Goal: Complete application form: Complete application form

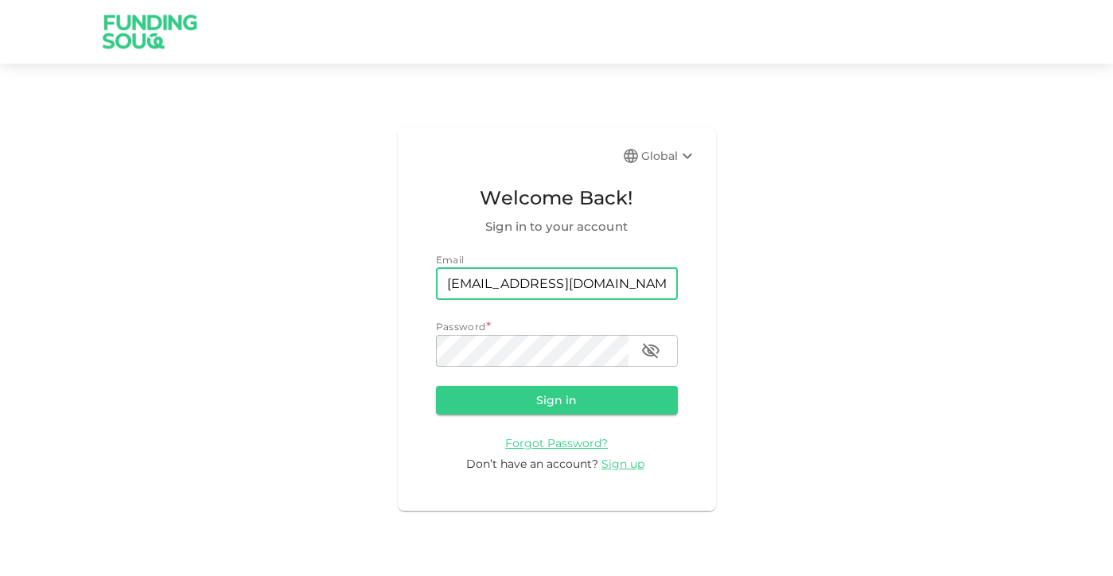
type input "[EMAIL_ADDRESS][DOMAIN_NAME]"
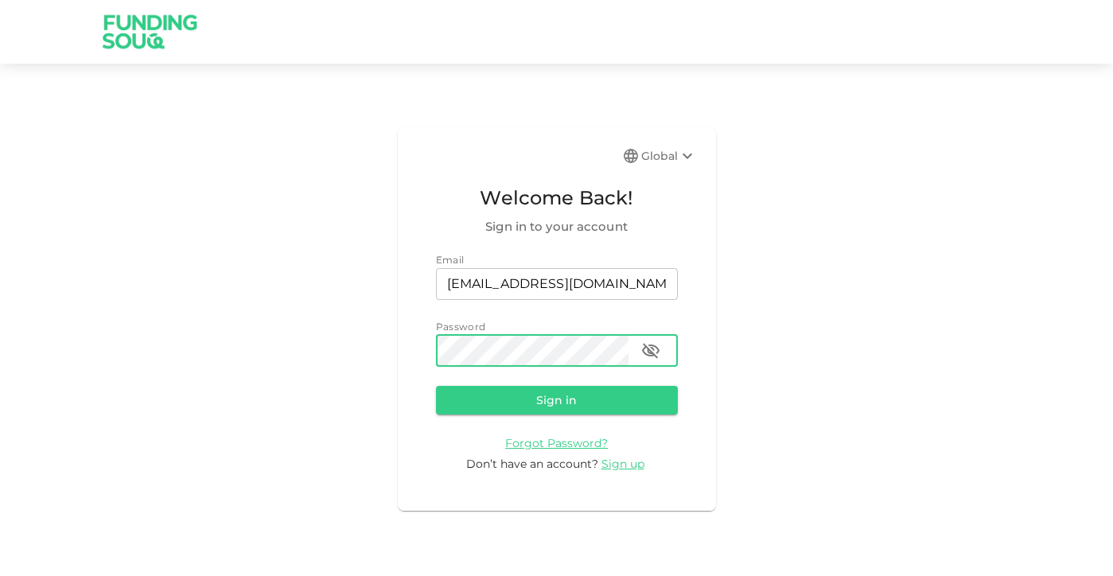
click at [556, 398] on button "Sign in" at bounding box center [557, 400] width 242 height 29
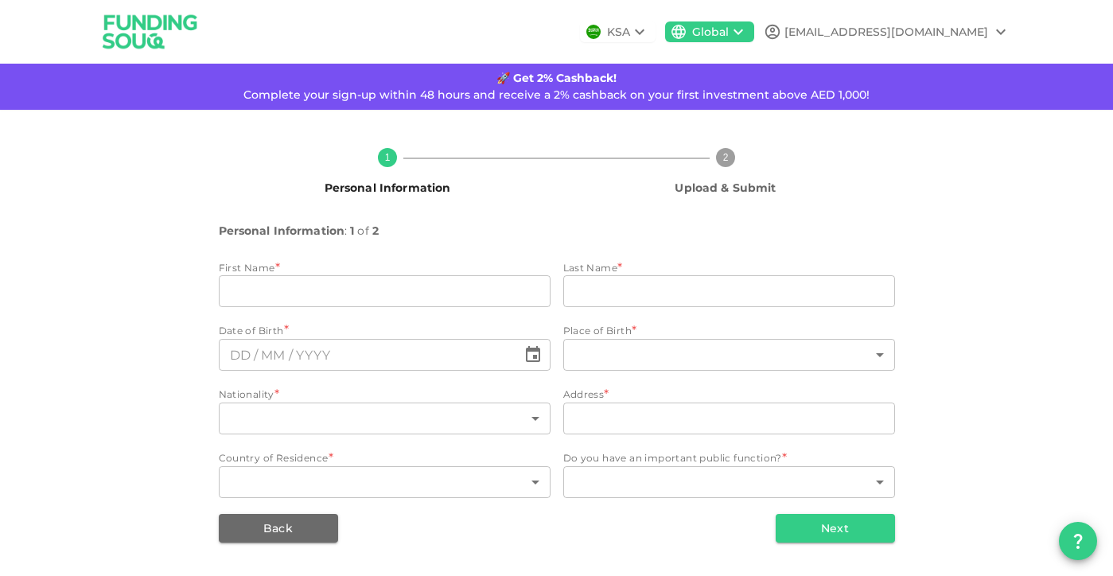
click at [649, 35] on icon at bounding box center [639, 31] width 19 height 19
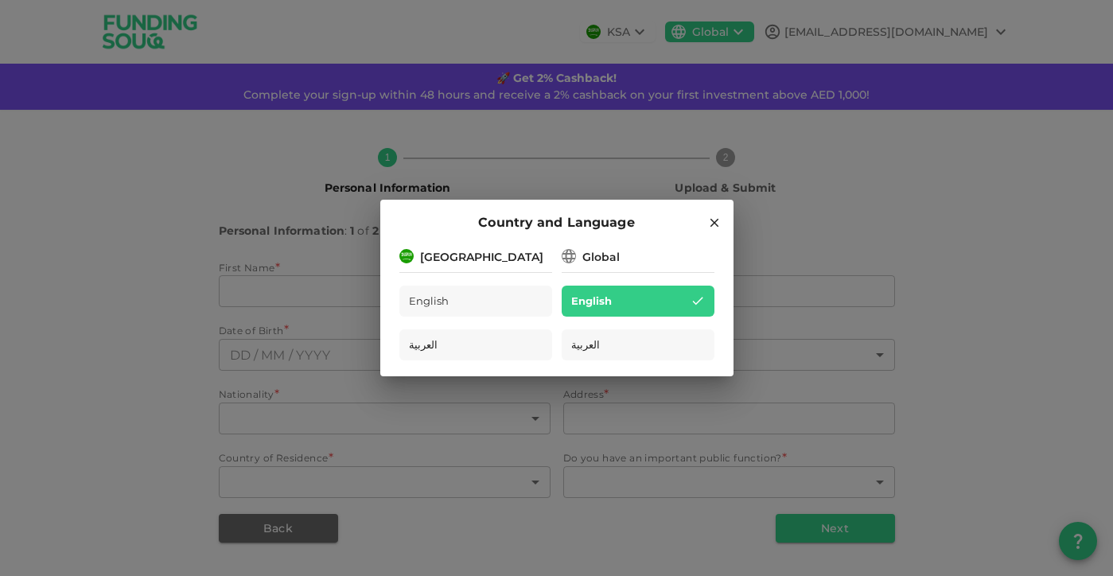
click at [591, 263] on div "Global" at bounding box center [600, 257] width 37 height 17
click at [716, 225] on icon at bounding box center [713, 223] width 9 height 9
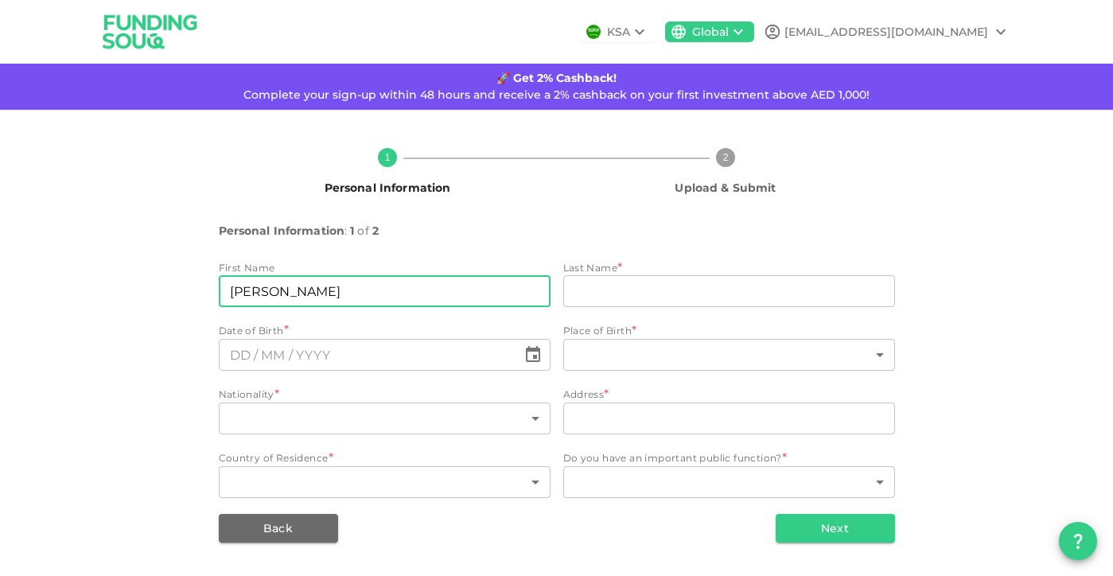
type input "[PERSON_NAME]"
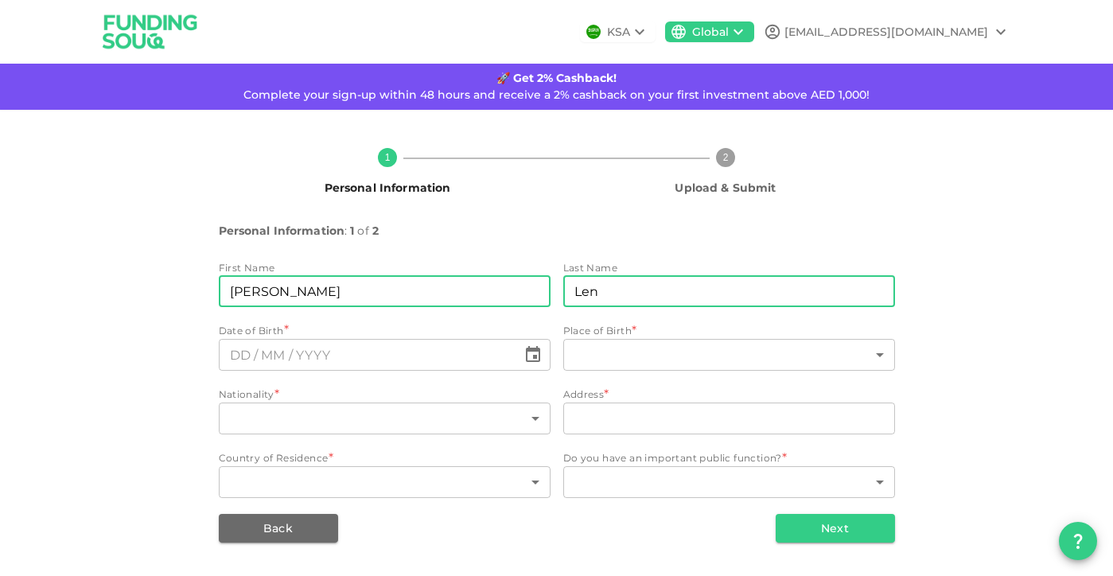
type input "Len"
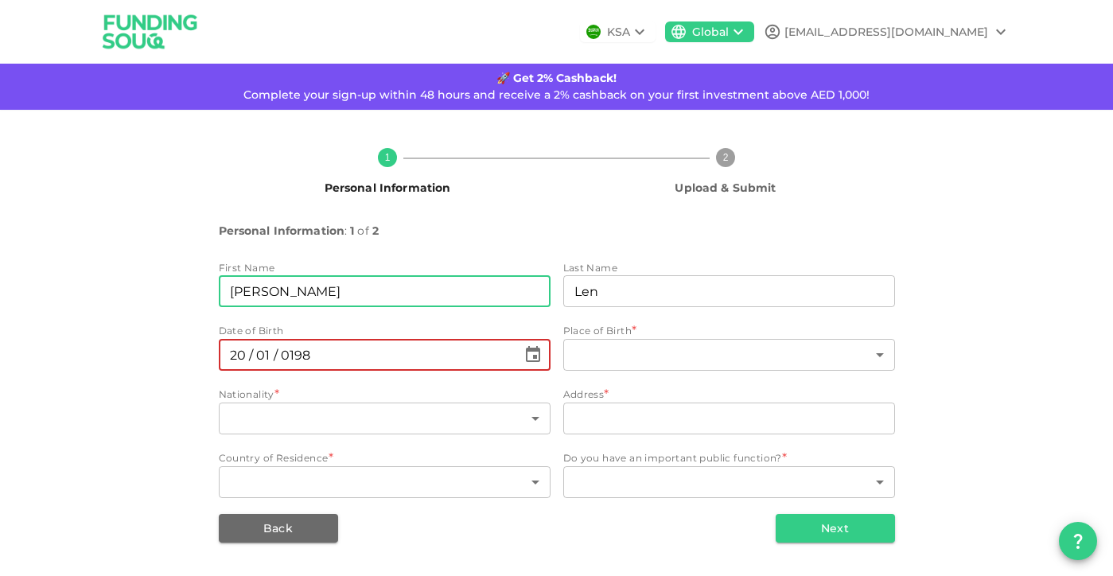
type input "⁦⁨[DATE]⁩⁩"
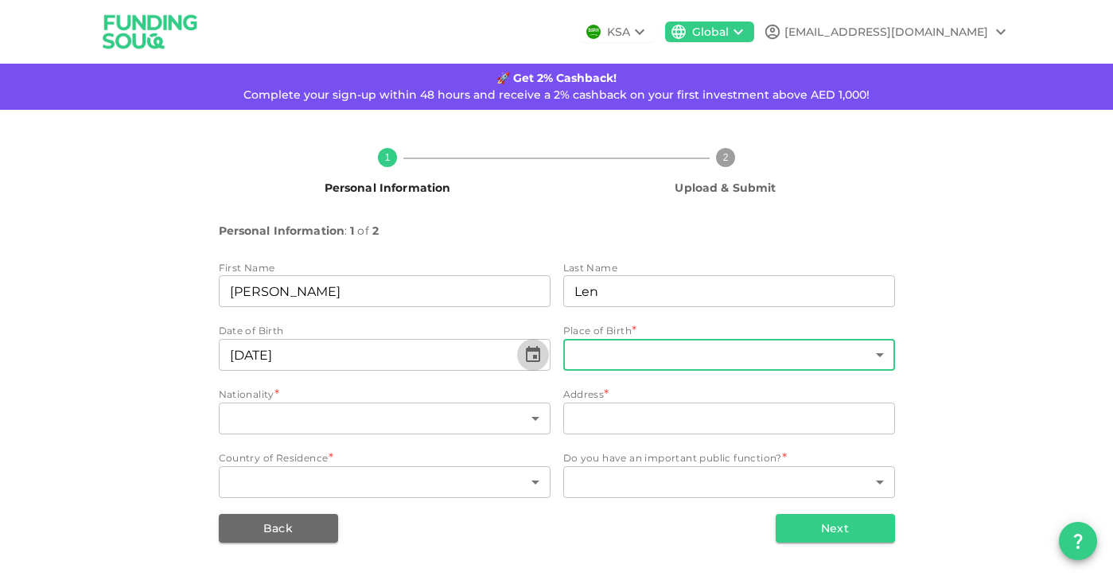
click at [632, 356] on body "KSA Global [EMAIL_ADDRESS][DOMAIN_NAME] 🚀 Get 2% Cashback! Complete your sign-u…" at bounding box center [556, 288] width 1113 height 576
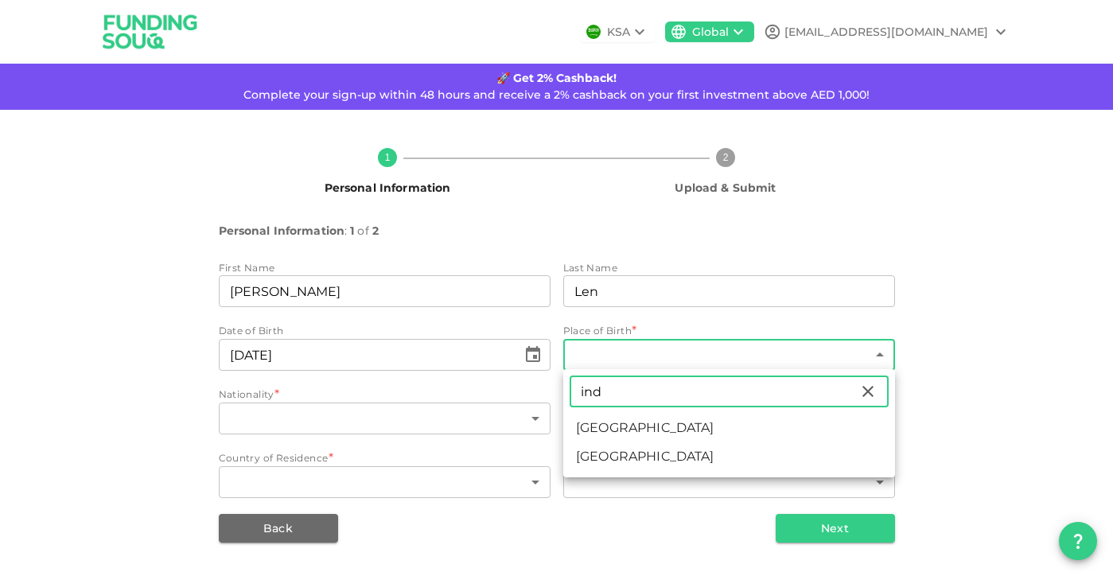
type input "ind"
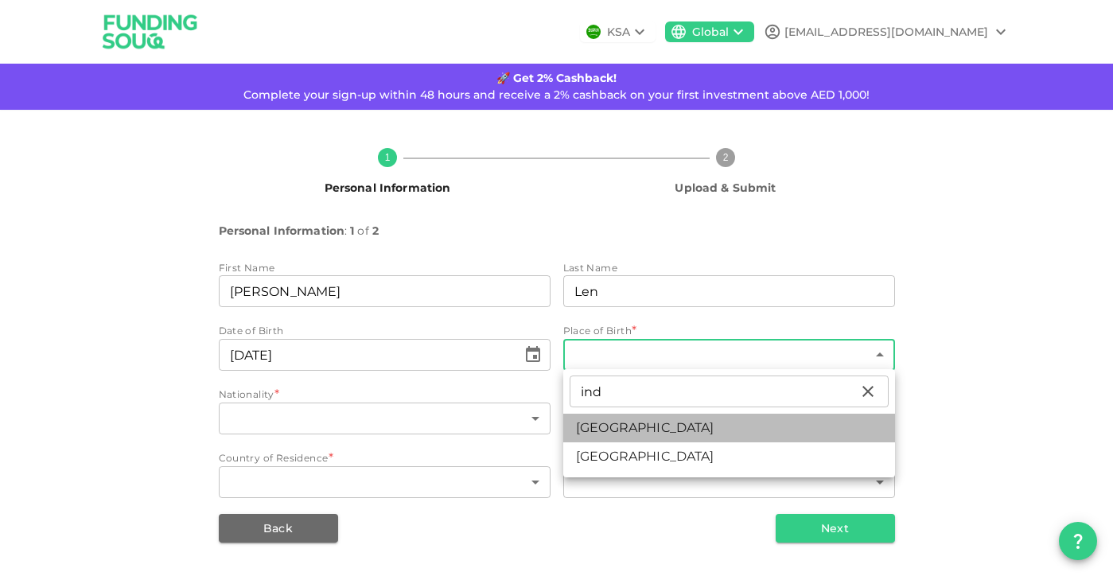
click at [598, 427] on li "[GEOGRAPHIC_DATA]" at bounding box center [729, 428] width 332 height 29
type input "88"
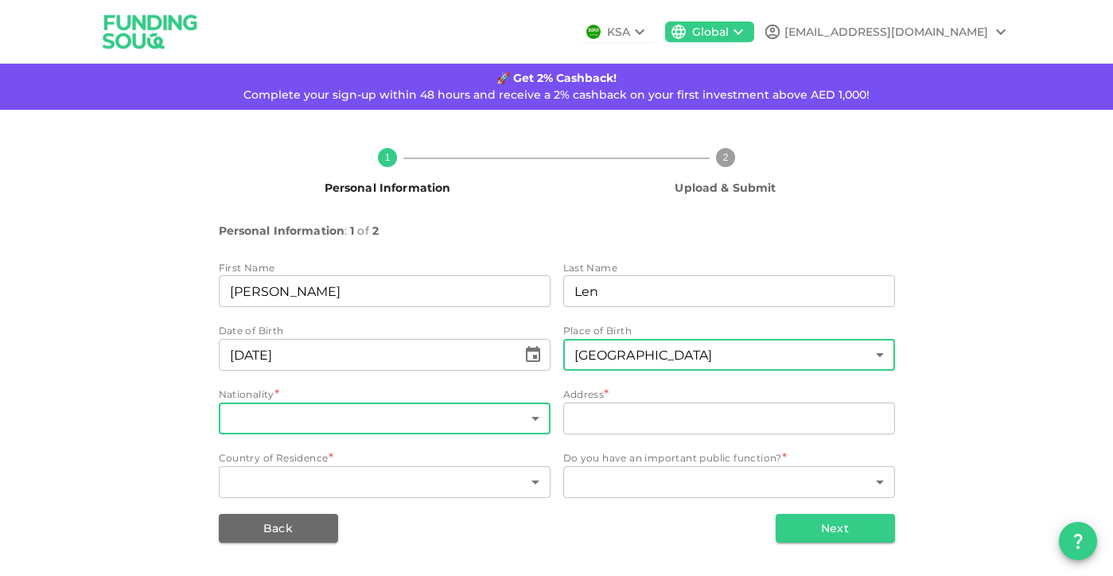
click at [309, 412] on body "KSA Global [EMAIL_ADDRESS][DOMAIN_NAME] 🚀 Get 2% Cashback! Complete your sign-u…" at bounding box center [556, 288] width 1113 height 576
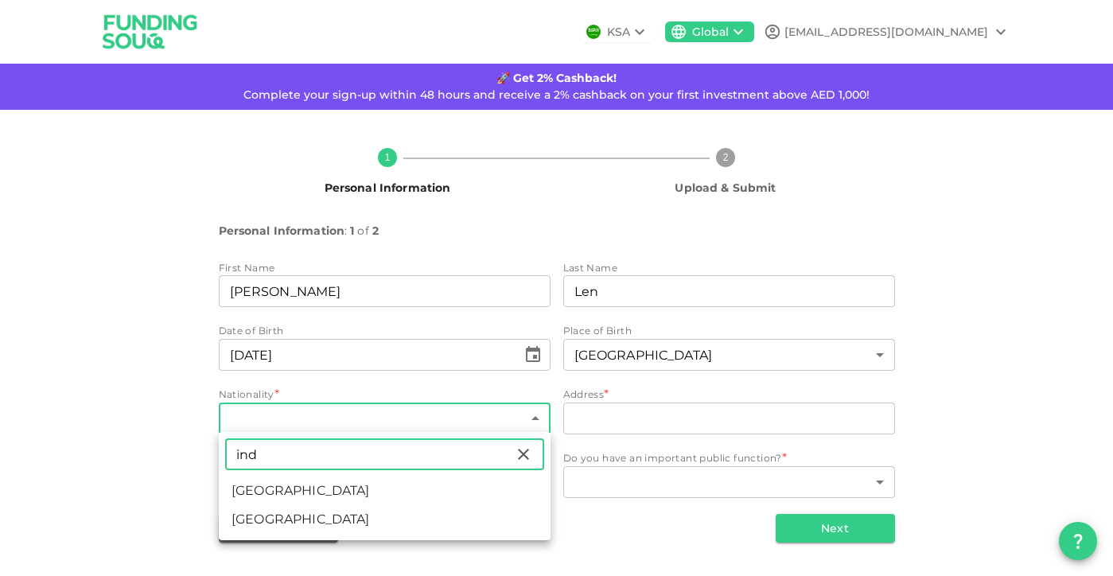
type input "ind"
click at [245, 491] on li "[GEOGRAPHIC_DATA]" at bounding box center [385, 490] width 332 height 29
type input "88"
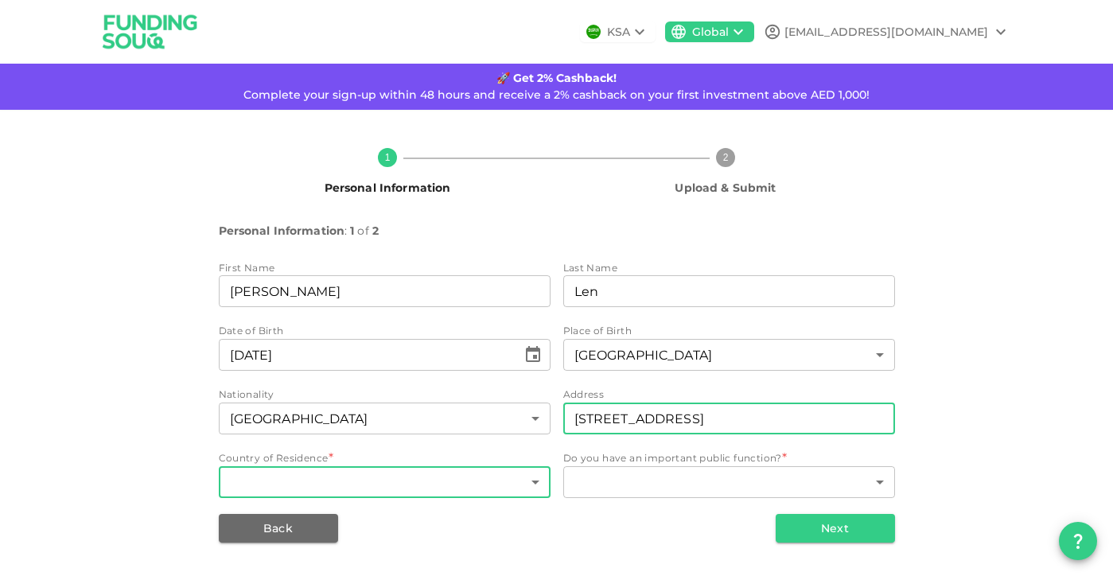
type input "[STREET_ADDRESS]"
click at [435, 484] on body "KSA Global [EMAIL_ADDRESS][DOMAIN_NAME] 🚀 Get 2% Cashback! Complete your sign-u…" at bounding box center [556, 288] width 1113 height 576
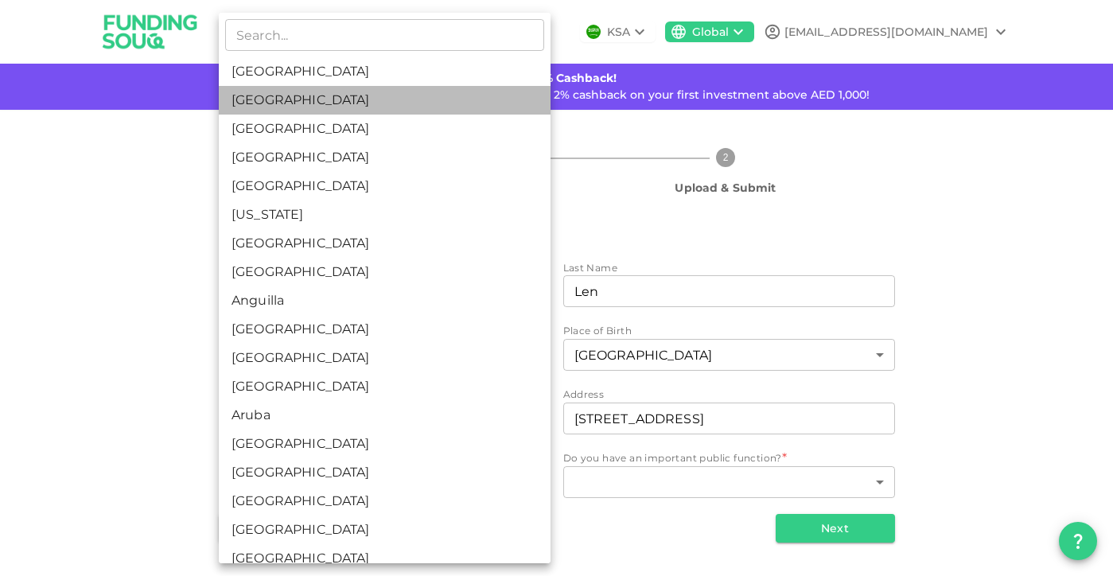
click at [343, 103] on li "[GEOGRAPHIC_DATA]" at bounding box center [385, 100] width 332 height 29
type input "2"
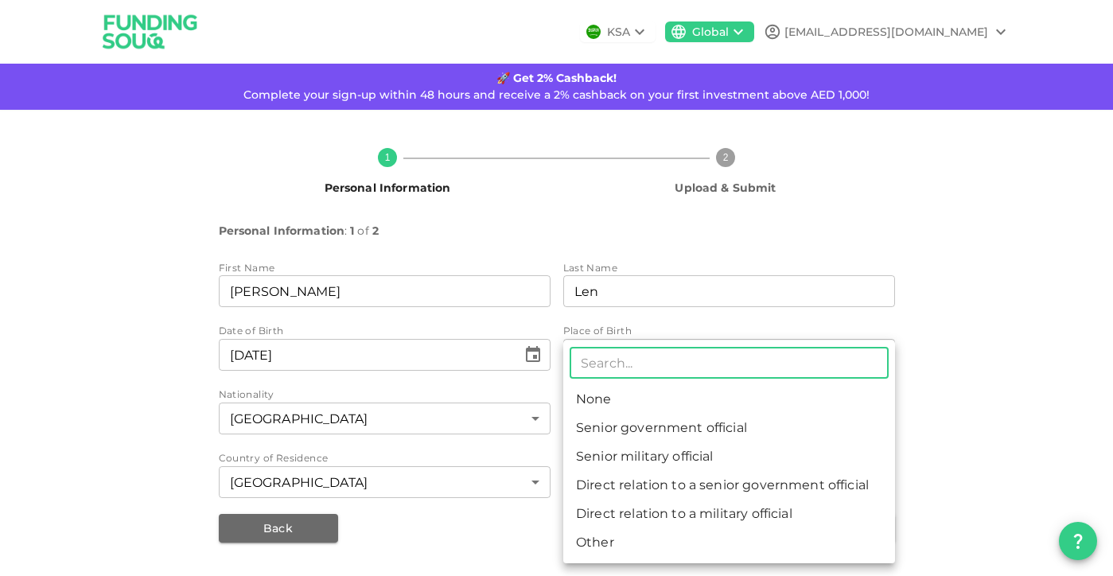
click at [733, 471] on body "KSA Global [EMAIL_ADDRESS][DOMAIN_NAME] 🚀 Get 2% Cashback! Complete your sign-u…" at bounding box center [556, 288] width 1113 height 576
click at [592, 395] on li "None" at bounding box center [729, 399] width 332 height 29
type input "1"
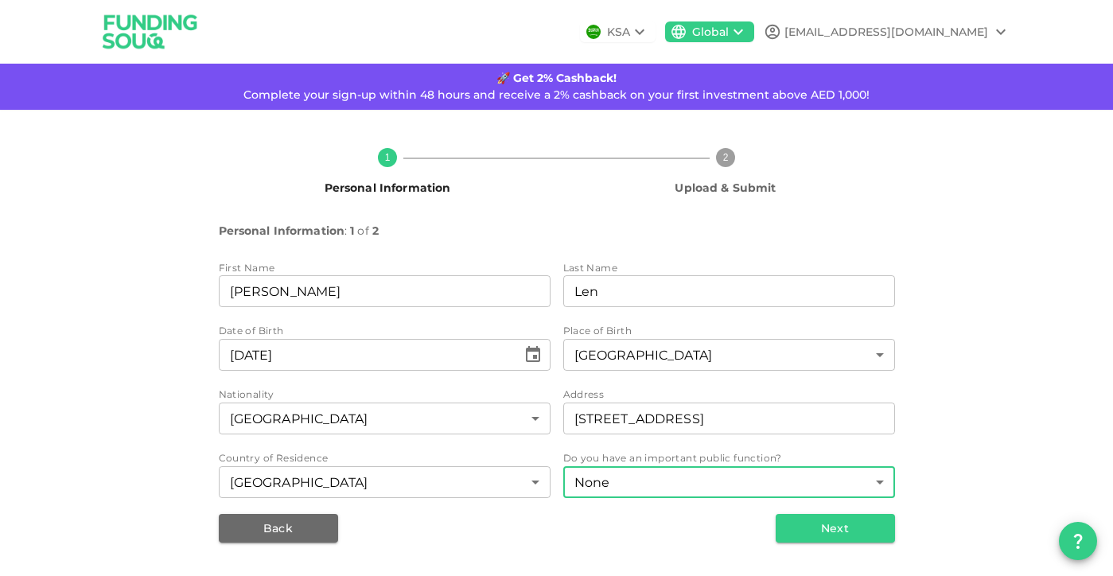
click at [1019, 401] on div "1 Personal Information 2 Upload & Submit Personal Information : 1 of 2 First Na…" at bounding box center [556, 339] width 1113 height 458
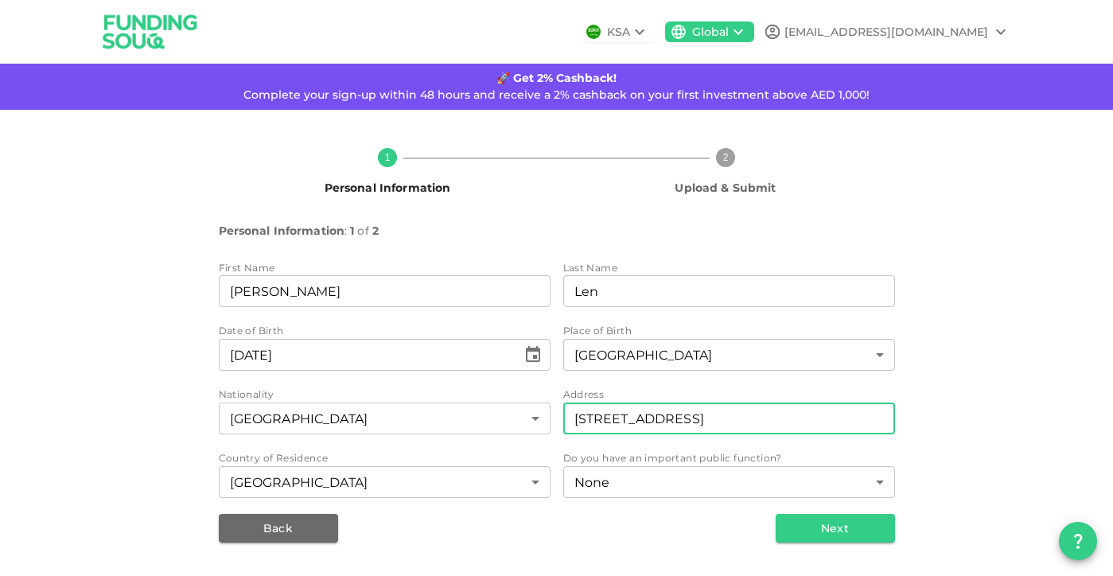
click at [849, 427] on input "[STREET_ADDRESS]" at bounding box center [729, 418] width 332 height 32
type input "[STREET_ADDRESS]"
click at [839, 528] on button "Next" at bounding box center [835, 528] width 119 height 29
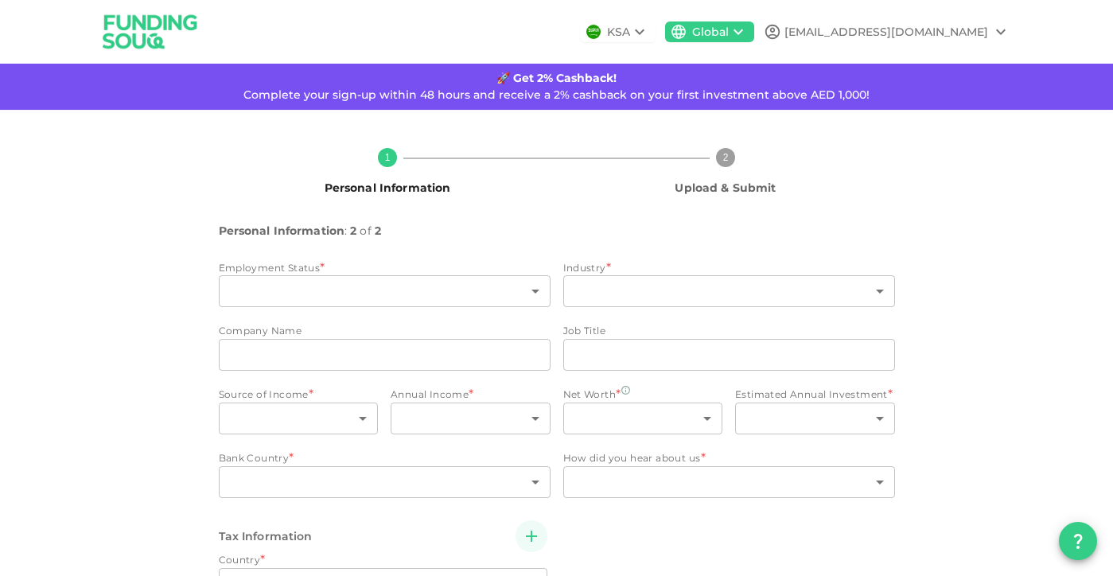
type input "2"
radio input "false"
radio input "true"
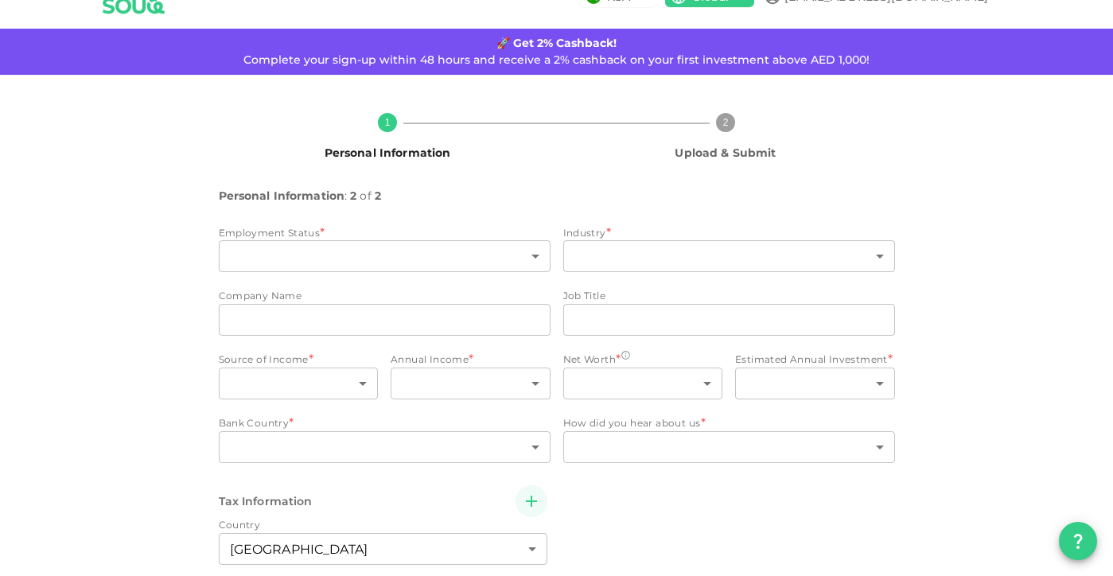
scroll to position [41, 0]
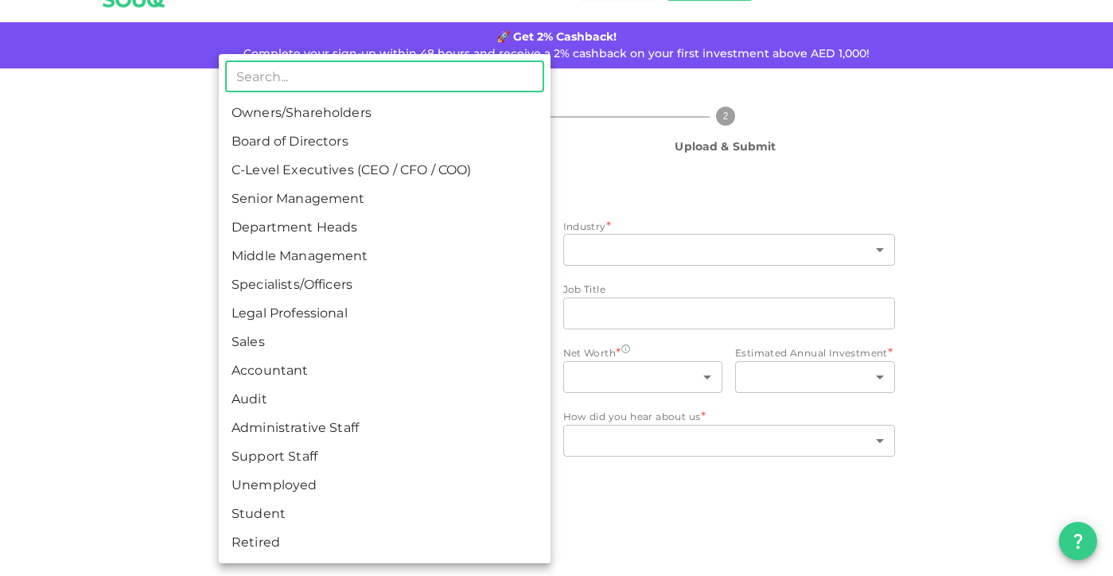
click at [426, 252] on body "KSA Global [EMAIL_ADDRESS][DOMAIN_NAME] 🚀 Get 2% Cashback! Complete your sign-u…" at bounding box center [556, 288] width 1113 height 576
click at [300, 227] on li "Department Heads" at bounding box center [385, 227] width 332 height 29
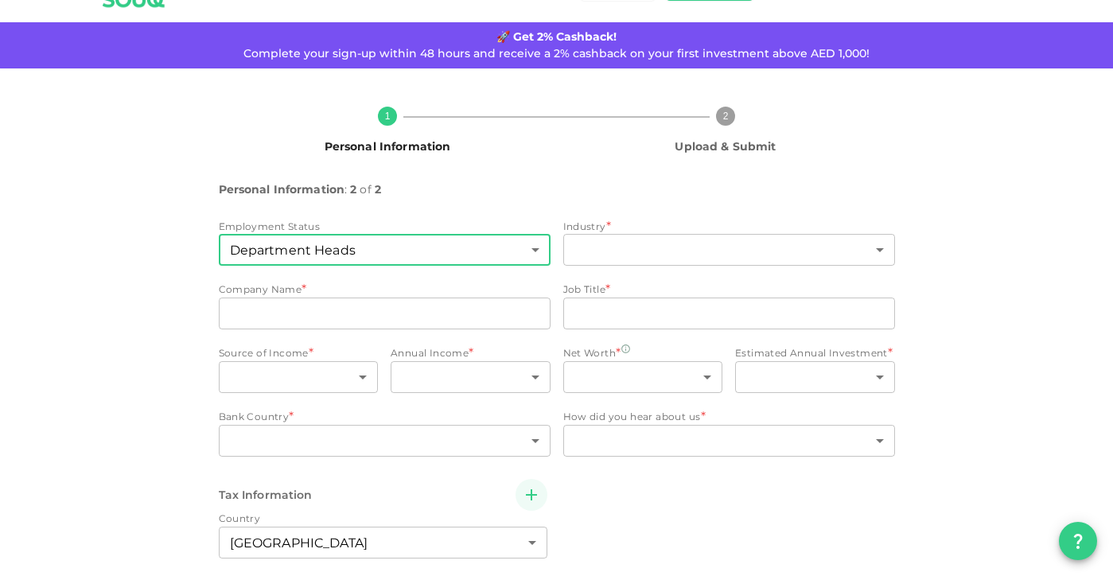
type input "5"
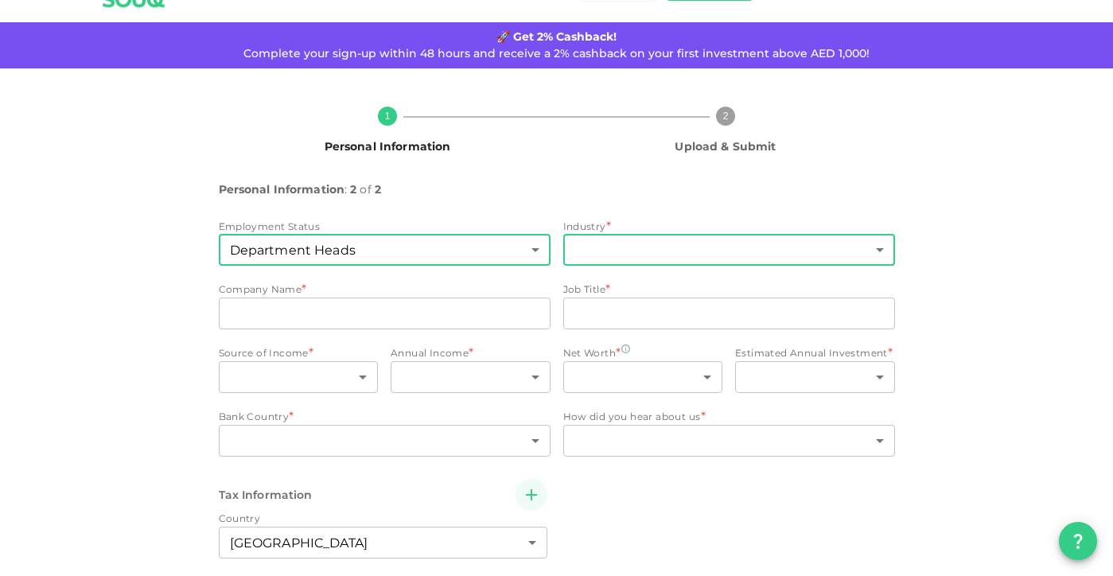
click at [772, 241] on body "KSA Global [EMAIL_ADDRESS][DOMAIN_NAME] 🚀 Get 2% Cashback! Complete your sign-u…" at bounding box center [556, 288] width 1113 height 576
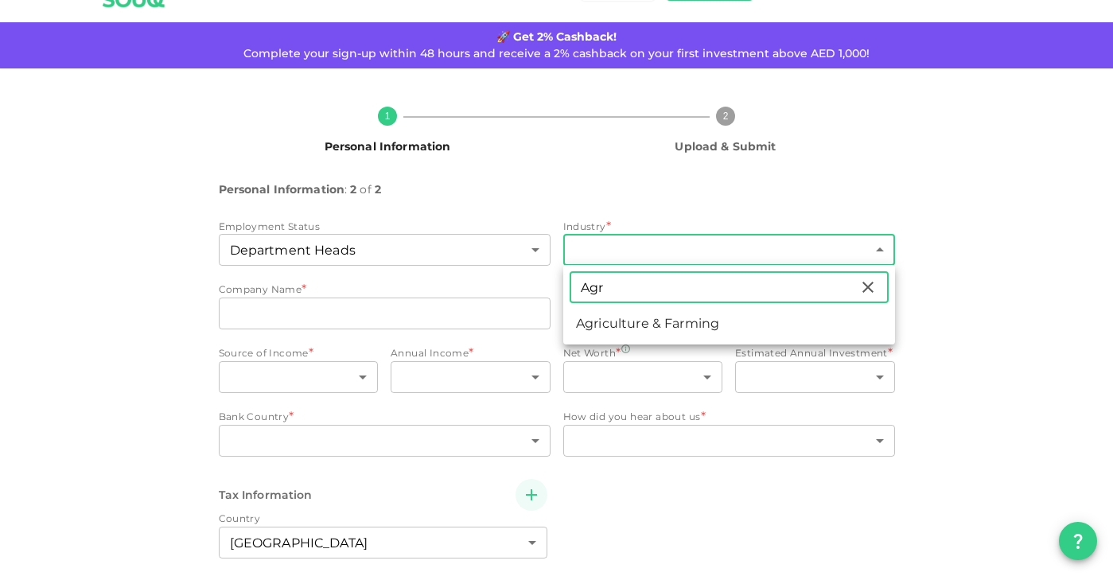
type input "Agr"
click at [644, 322] on li "Agriculture & Farming" at bounding box center [729, 323] width 332 height 29
type input "14"
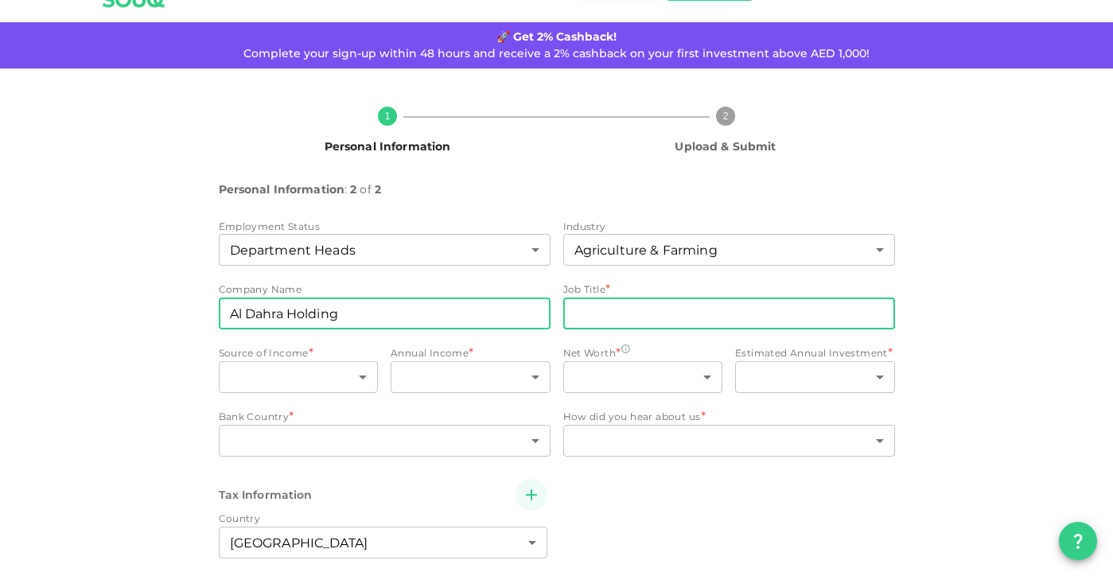
type input "Al Dahra Holding"
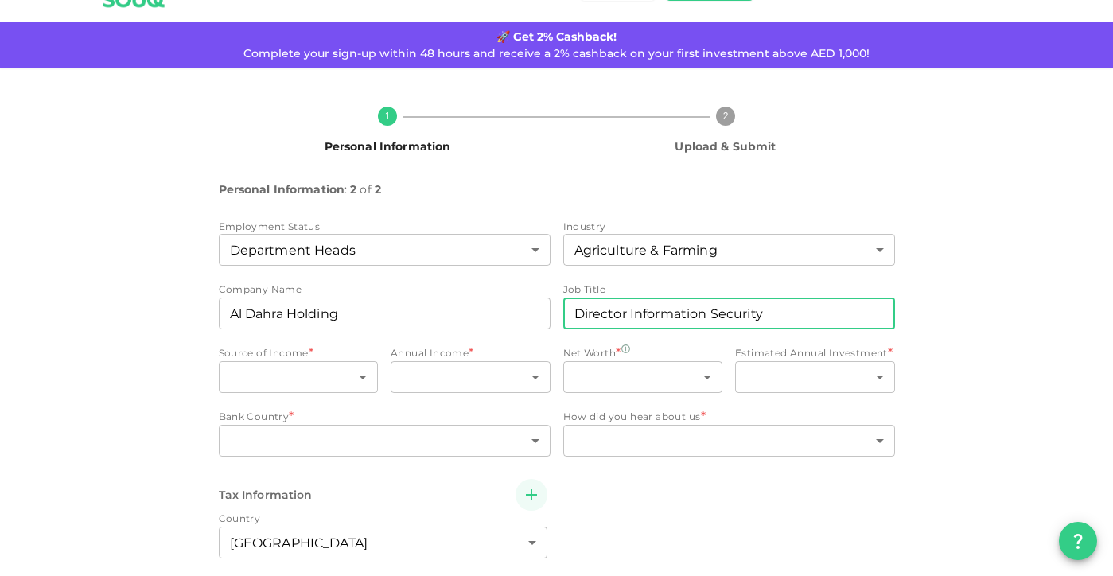
type input "Director Information Security"
click at [987, 302] on div "1 Personal Information 2 Upload & Submit Personal Information : 2 of 2 Employme…" at bounding box center [556, 397] width 907 height 607
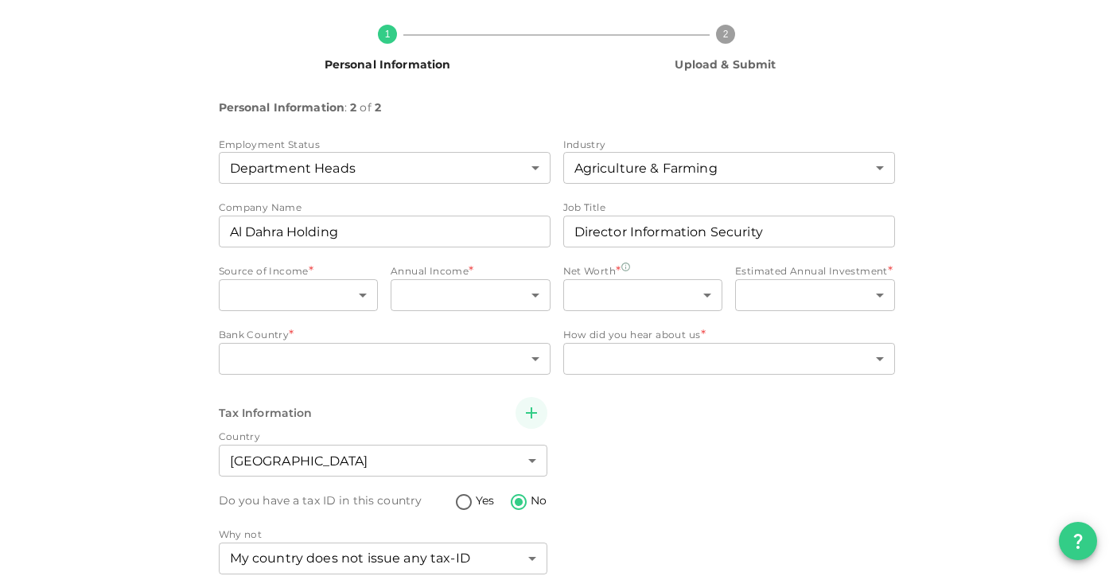
scroll to position [124, 0]
click at [353, 293] on body "KSA Global [EMAIL_ADDRESS][DOMAIN_NAME] 🚀 Get 2% Cashback! Complete your sign-u…" at bounding box center [556, 288] width 1113 height 576
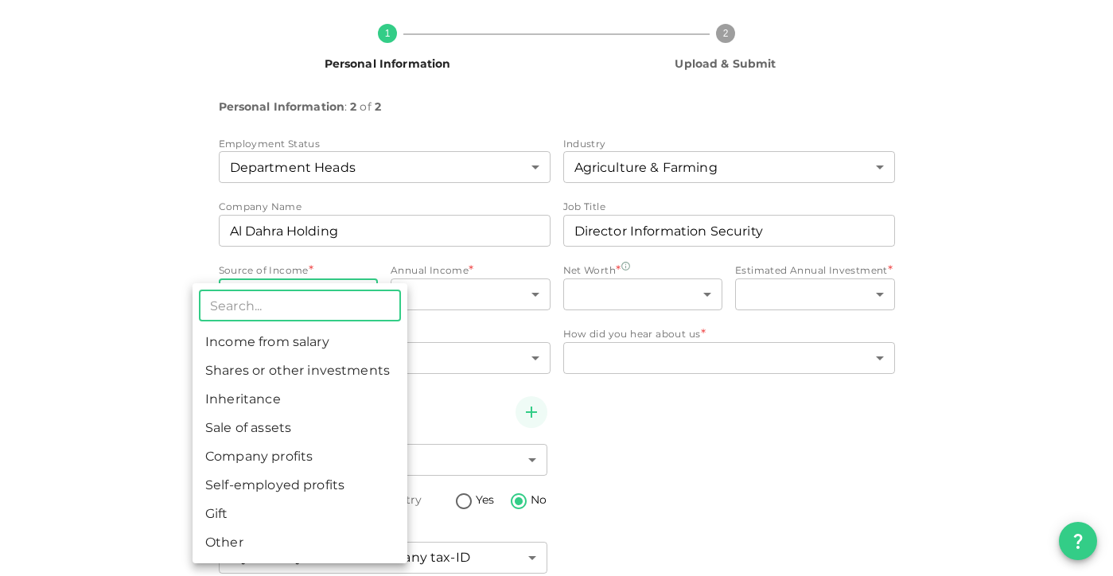
click at [294, 346] on li "Income from salary" at bounding box center [299, 342] width 215 height 29
type input "1"
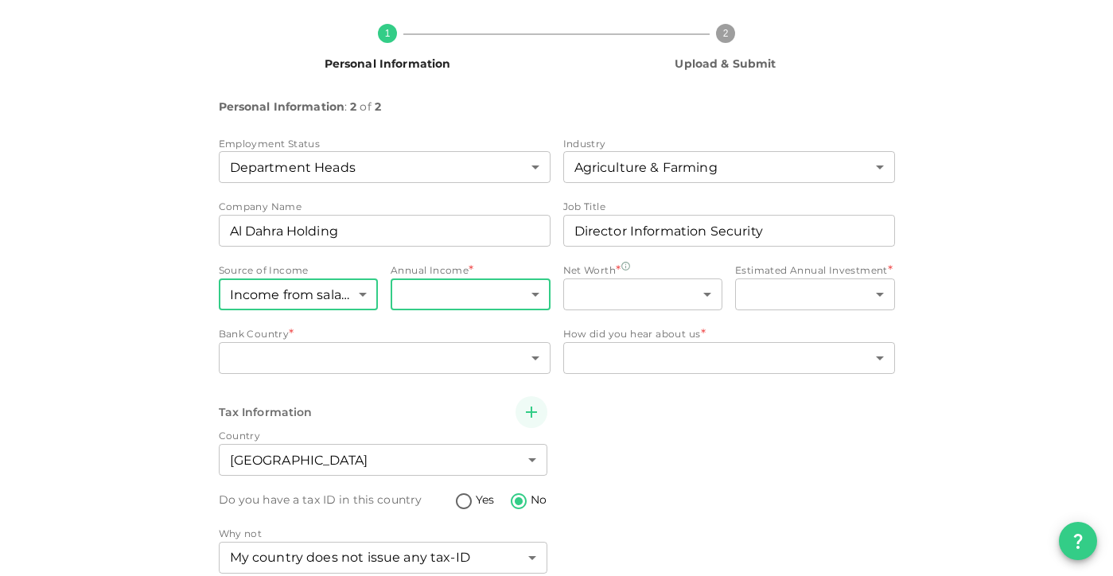
click at [512, 292] on body "KSA Global [EMAIL_ADDRESS][DOMAIN_NAME] 🚀 Get 2% Cashback! Complete your sign-u…" at bounding box center [556, 288] width 1113 height 576
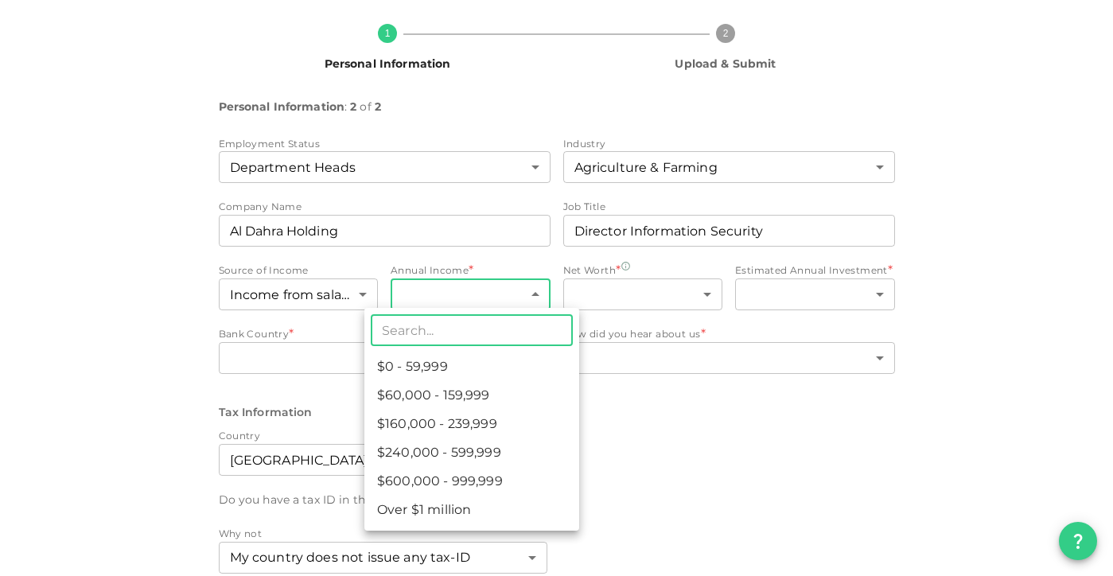
click at [915, 433] on div at bounding box center [556, 288] width 1113 height 576
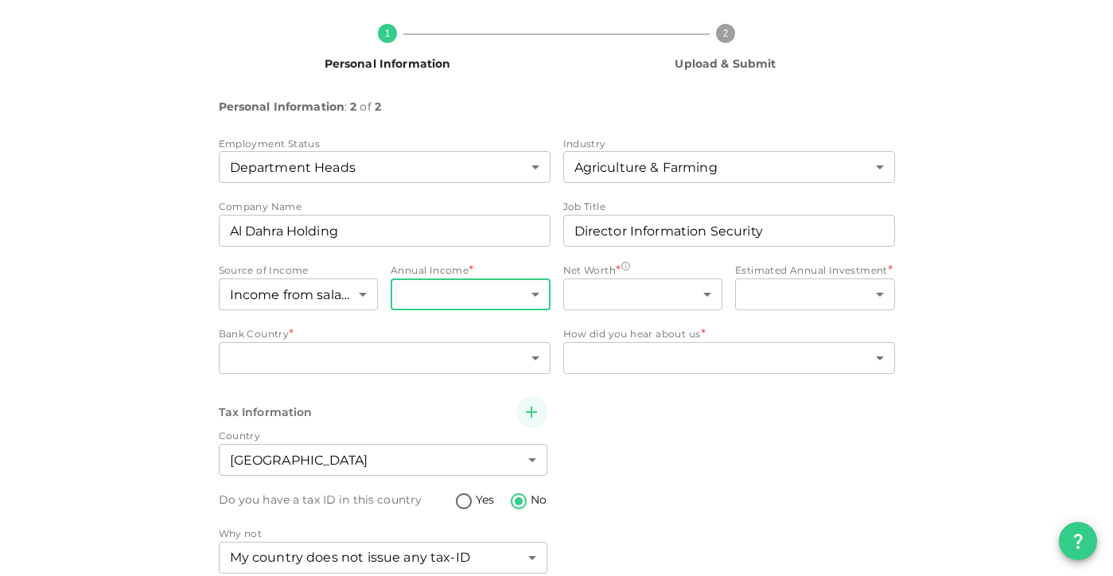
click at [534, 298] on body "KSA Global [EMAIL_ADDRESS][DOMAIN_NAME] 🚀 Get 2% Cashback! Complete your sign-u…" at bounding box center [556, 288] width 1113 height 576
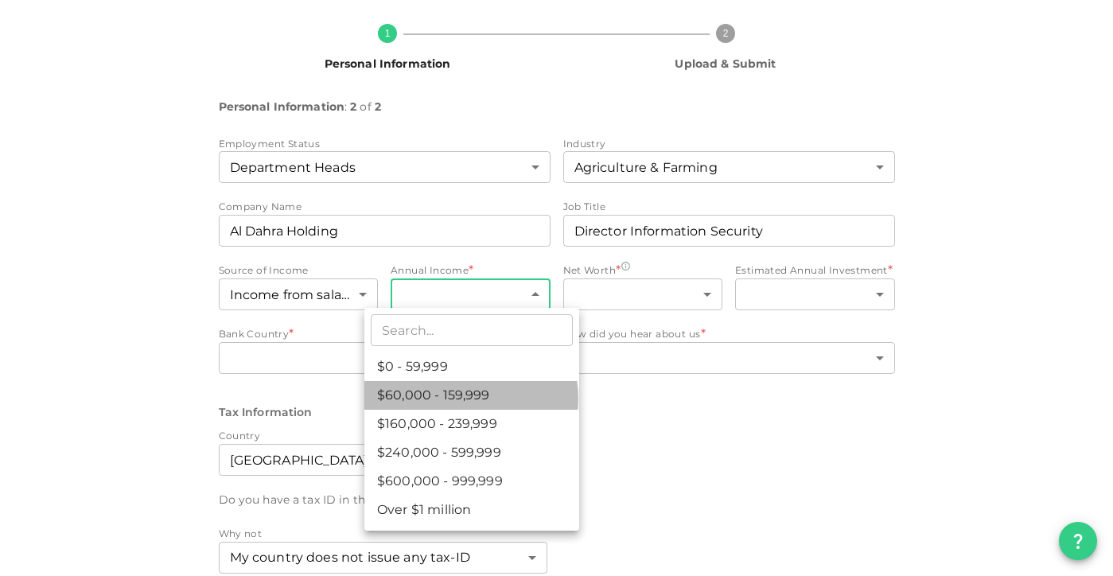
click at [458, 398] on li "$60,000 - 159,999" at bounding box center [471, 395] width 215 height 29
type input "2"
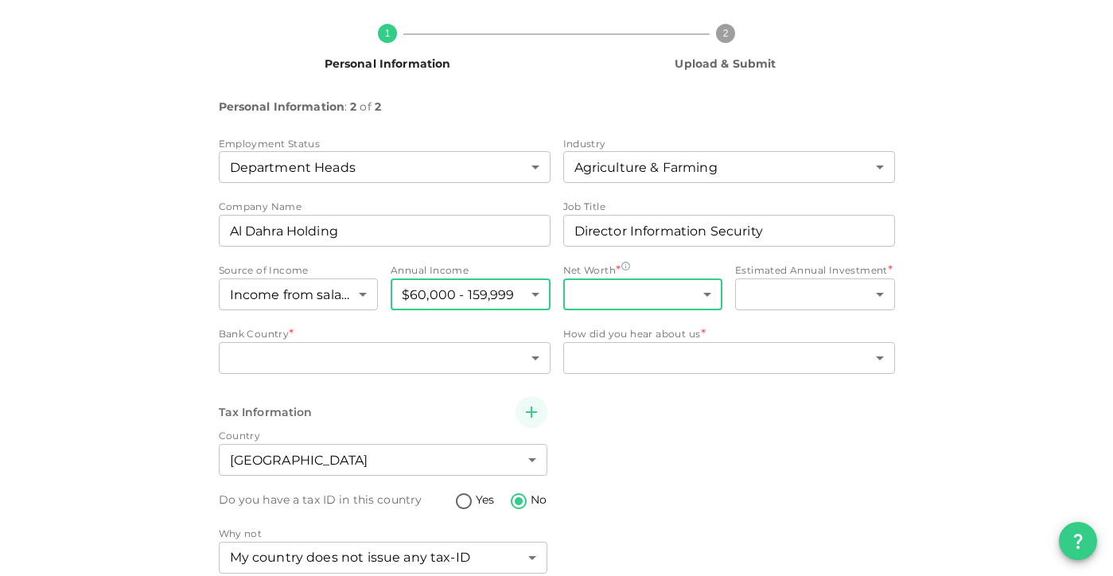
click at [675, 294] on body "KSA Global [EMAIL_ADDRESS][DOMAIN_NAME] 🚀 Get 2% Cashback! Complete your sign-u…" at bounding box center [556, 288] width 1113 height 576
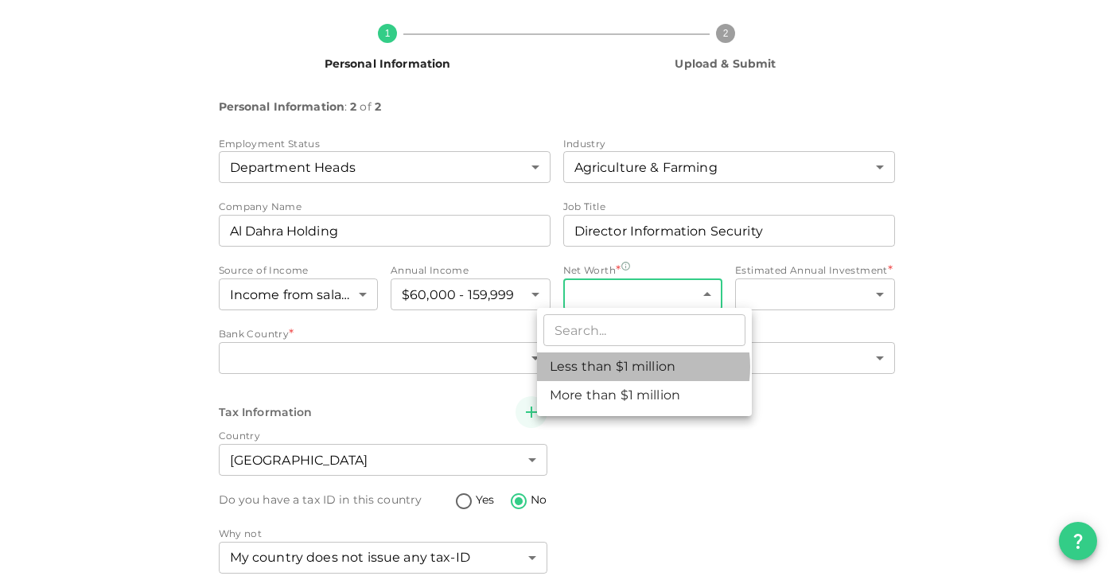
click at [635, 367] on li "Less than $1 million" at bounding box center [644, 366] width 215 height 29
type input "1"
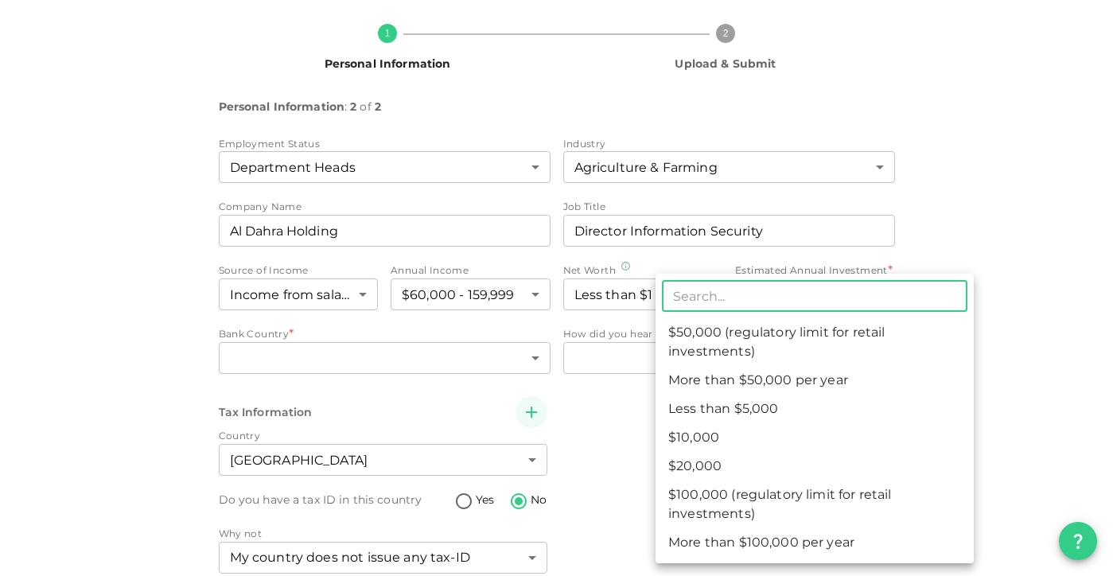
click at [856, 303] on body "KSA Global [EMAIL_ADDRESS][DOMAIN_NAME] 🚀 Get 2% Cashback! Complete your sign-u…" at bounding box center [556, 288] width 1113 height 576
click at [713, 437] on li "$10,000" at bounding box center [814, 437] width 318 height 29
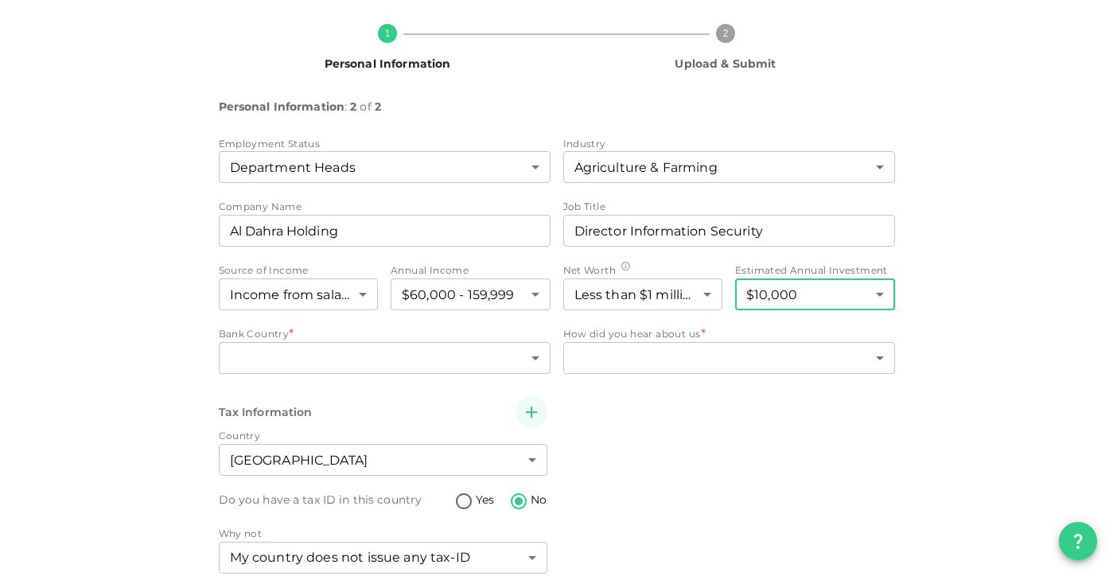
type input "2"
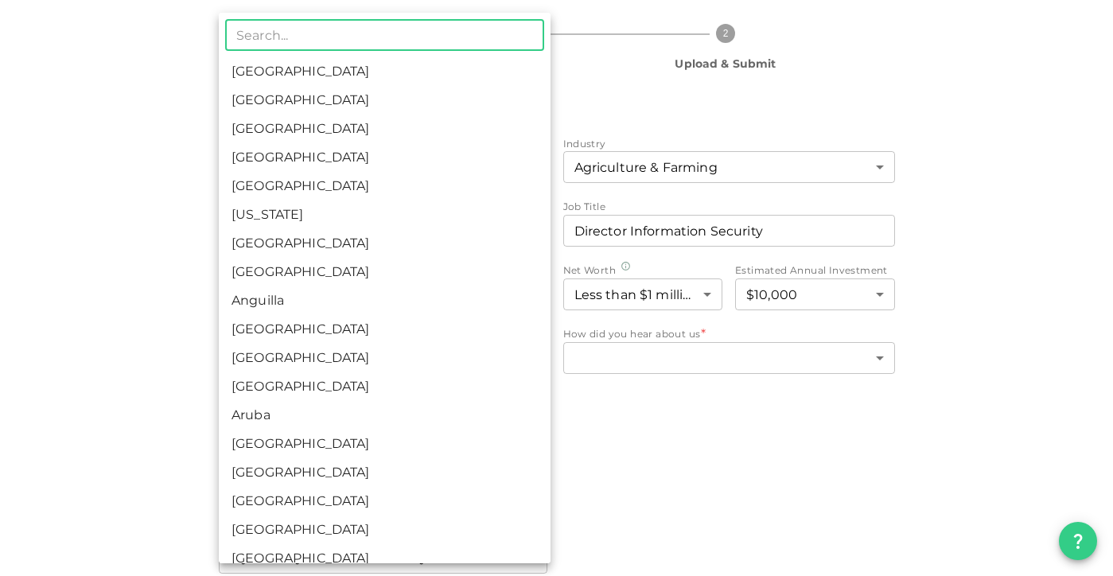
click at [494, 356] on body "KSA Global [EMAIL_ADDRESS][DOMAIN_NAME] 🚀 Get 2% Cashback! Complete your sign-u…" at bounding box center [556, 288] width 1113 height 576
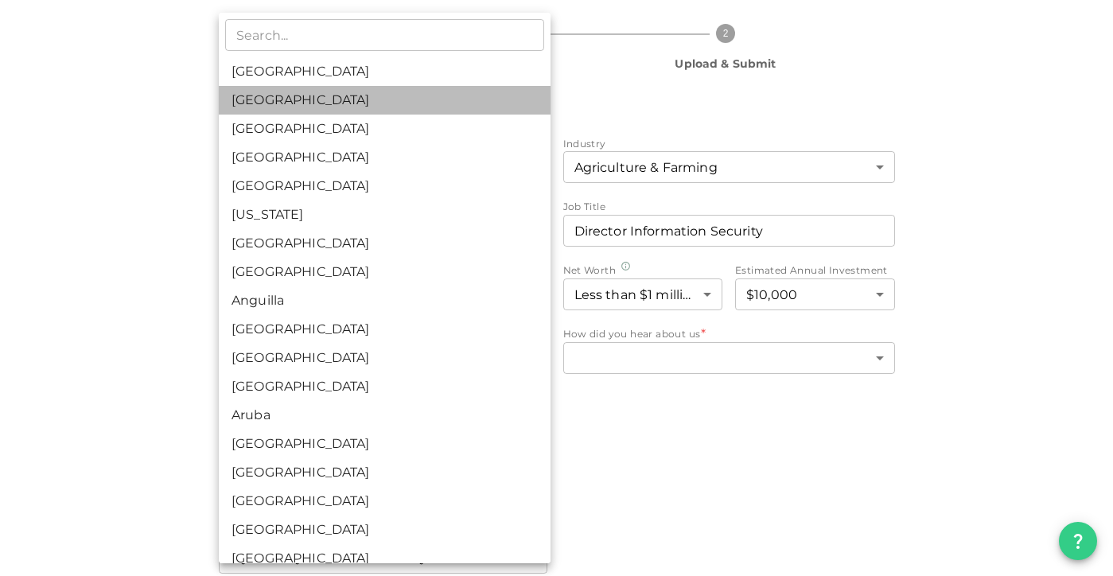
click at [326, 100] on li "[GEOGRAPHIC_DATA]" at bounding box center [385, 100] width 332 height 29
type input "2"
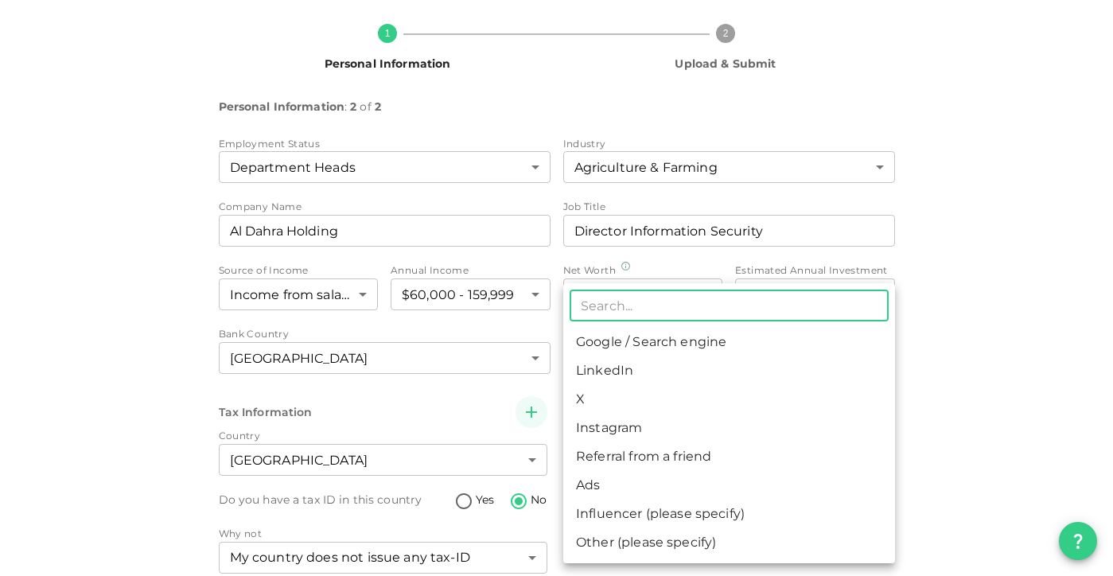
click at [717, 361] on body "KSA Global [EMAIL_ADDRESS][DOMAIN_NAME] 🚀 Get 2% Cashback! Complete your sign-u…" at bounding box center [556, 288] width 1113 height 576
click at [686, 345] on li "Google / Search engine" at bounding box center [729, 342] width 332 height 29
type input "1"
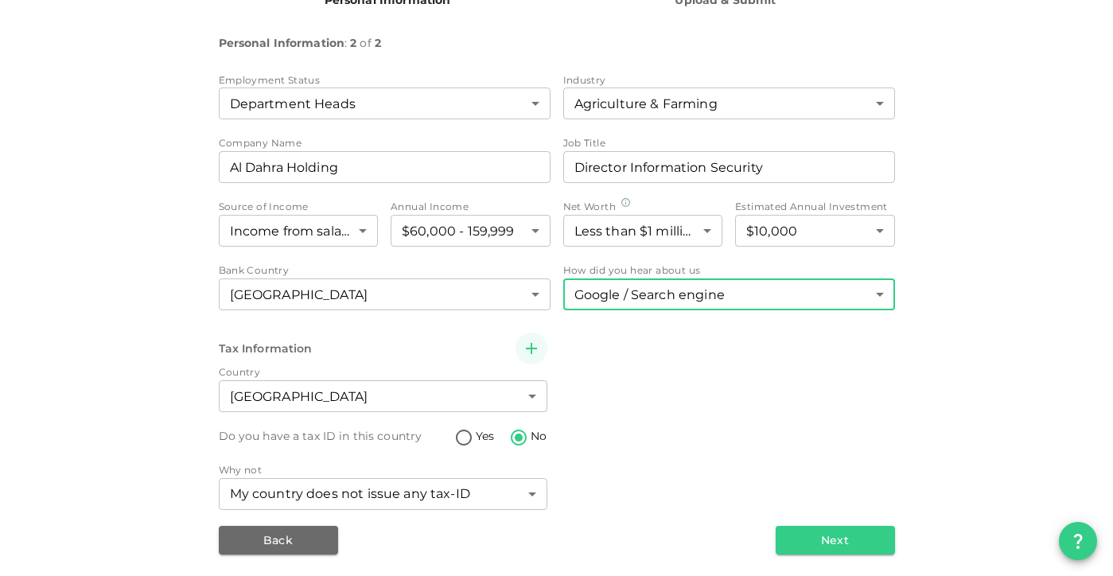
scroll to position [187, 0]
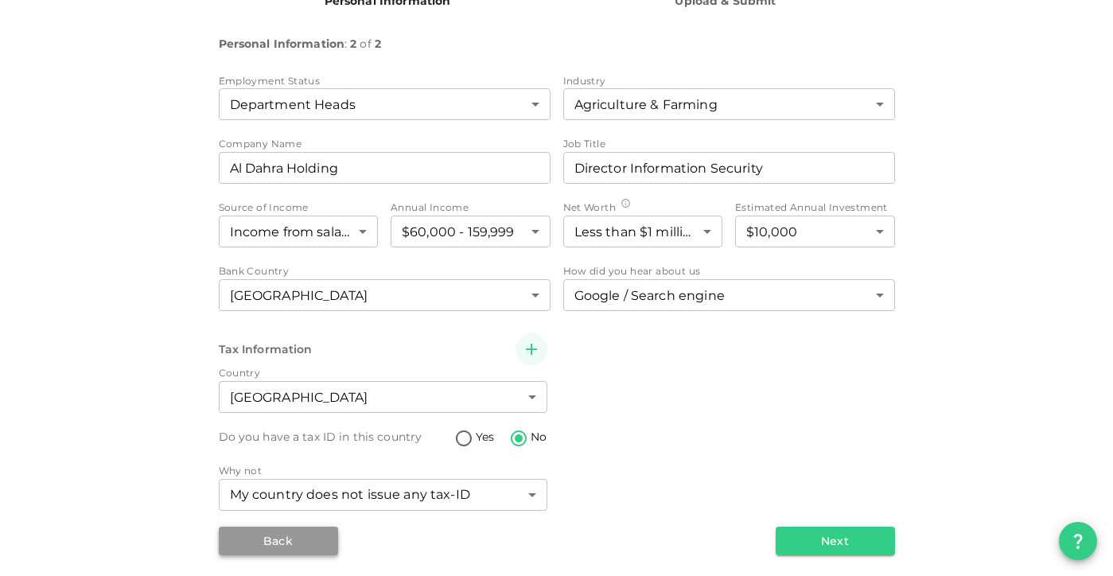
click at [285, 542] on button "Back" at bounding box center [278, 541] width 119 height 29
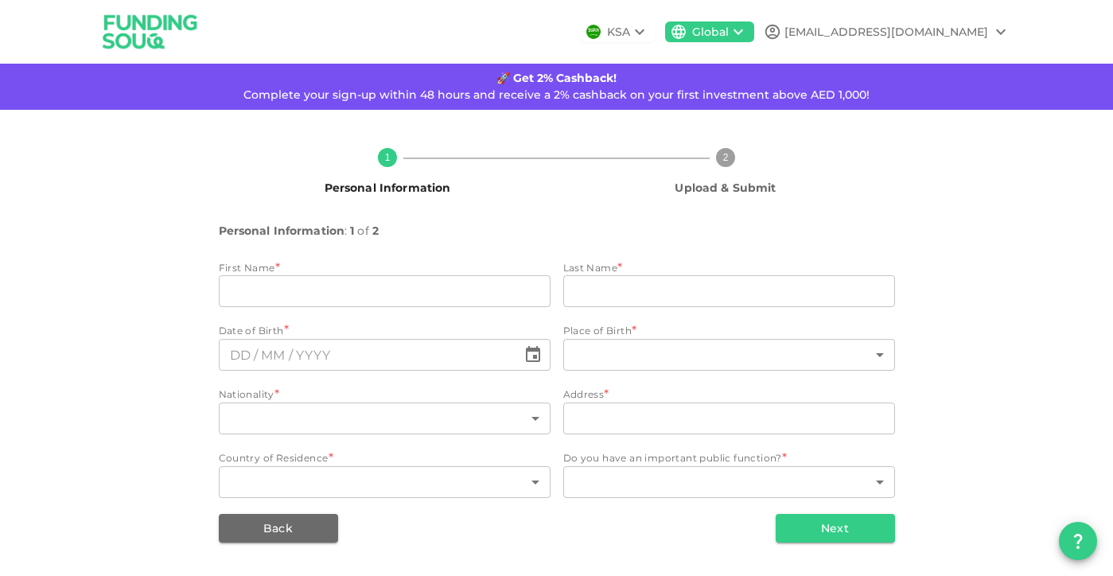
type input "[PERSON_NAME]"
type input "Len"
type input "⁦⁨[DATE]⁩⁩"
type input "88"
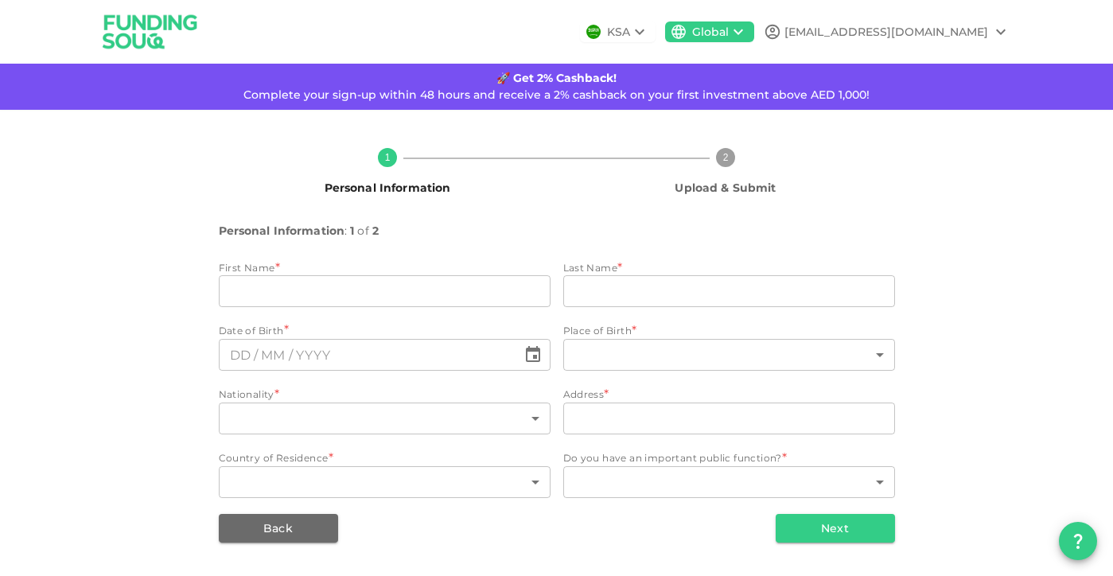
type input "[STREET_ADDRESS]"
type input "2"
type input "1"
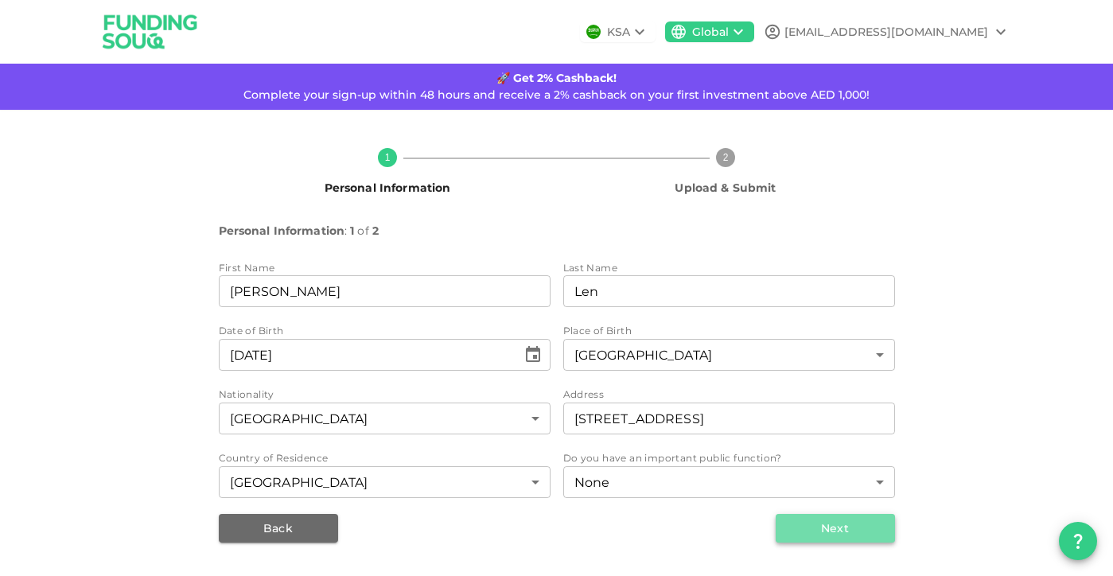
click at [836, 523] on button "Next" at bounding box center [835, 528] width 119 height 29
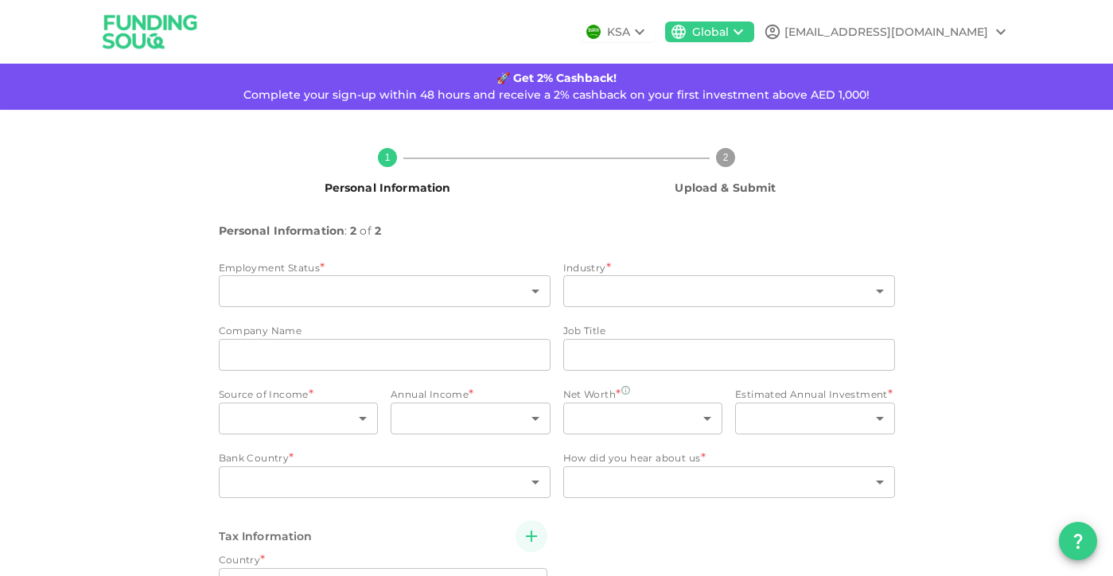
type input "2"
radio input "false"
radio input "true"
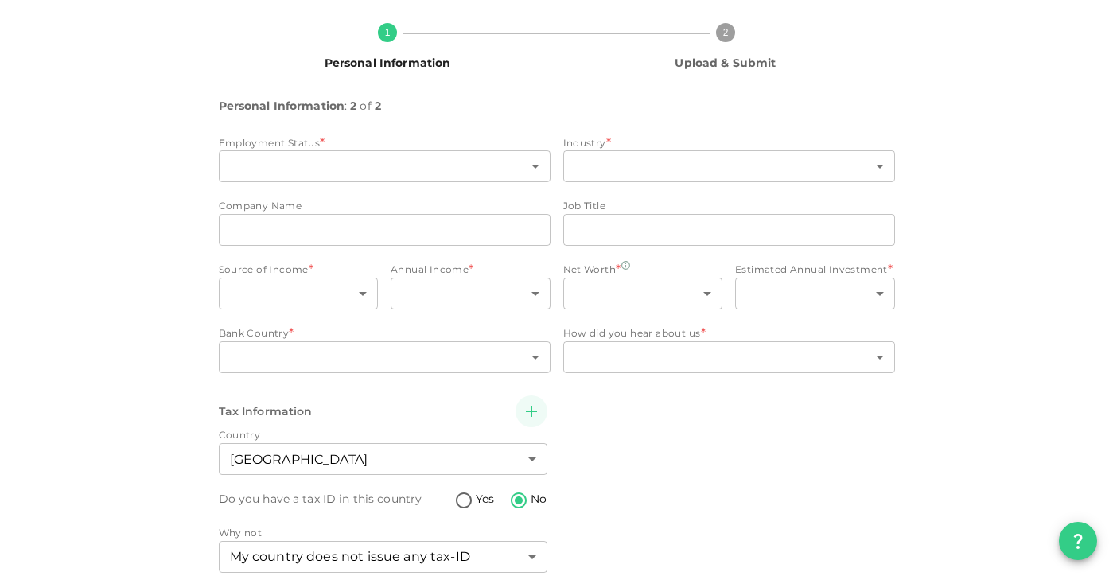
scroll to position [141, 0]
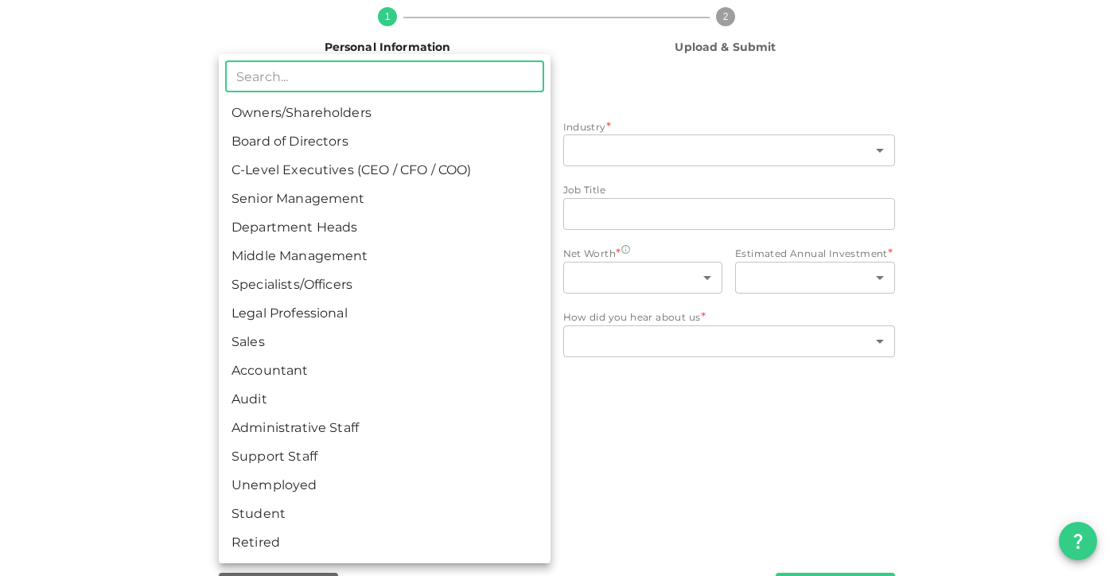
click at [488, 152] on body "KSA Global [EMAIL_ADDRESS][DOMAIN_NAME] 🚀 Get 2% Cashback! Complete your sign-u…" at bounding box center [556, 288] width 1113 height 576
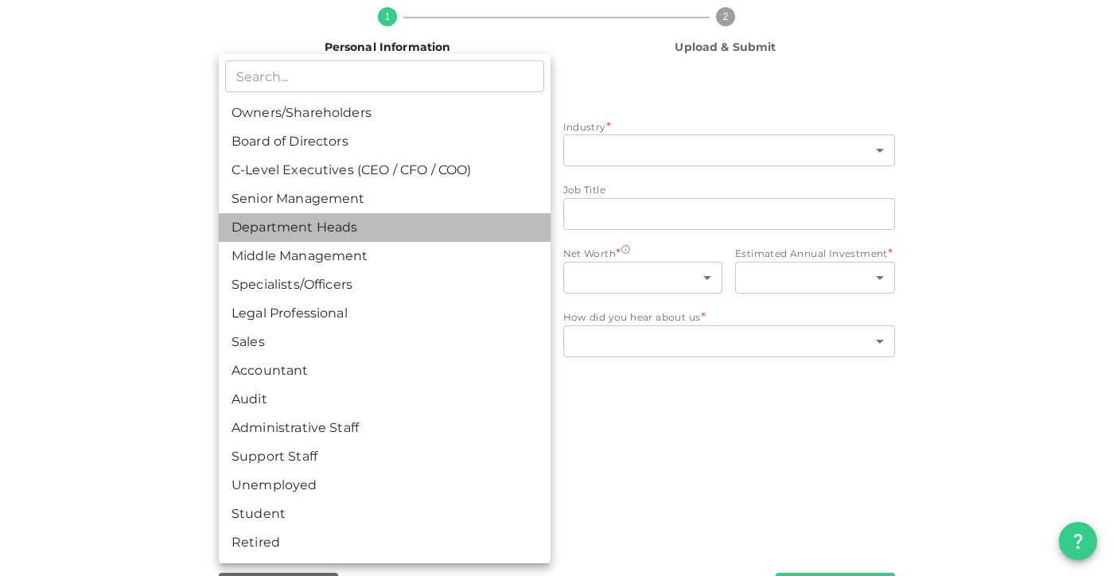
click at [284, 230] on li "Department Heads" at bounding box center [385, 227] width 332 height 29
type input "5"
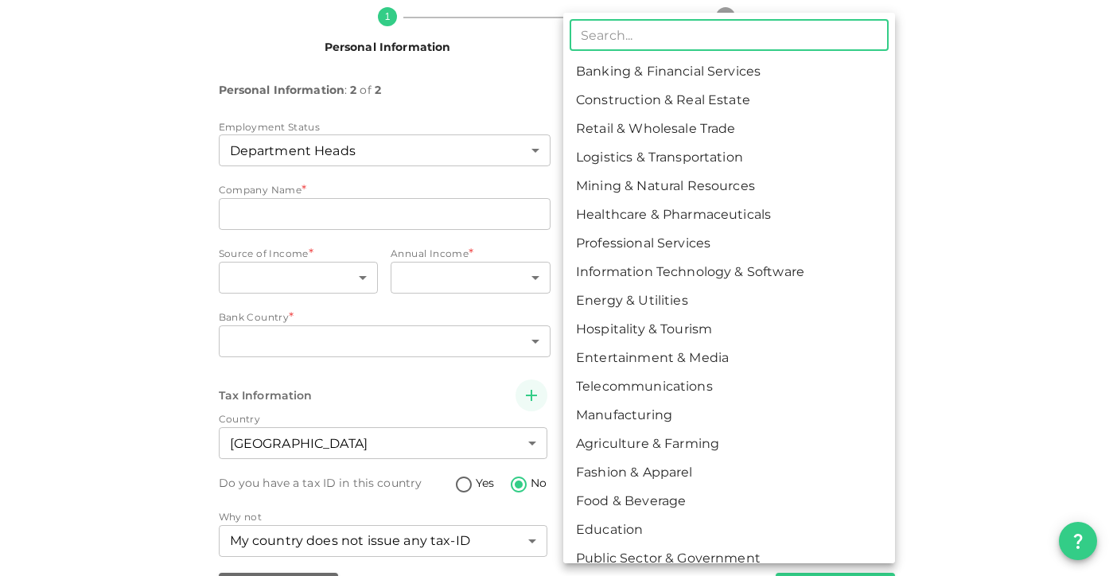
click at [632, 161] on body "KSA Global [EMAIL_ADDRESS][DOMAIN_NAME] 🚀 Get 2% Cashback! Complete your sign-u…" at bounding box center [556, 288] width 1113 height 576
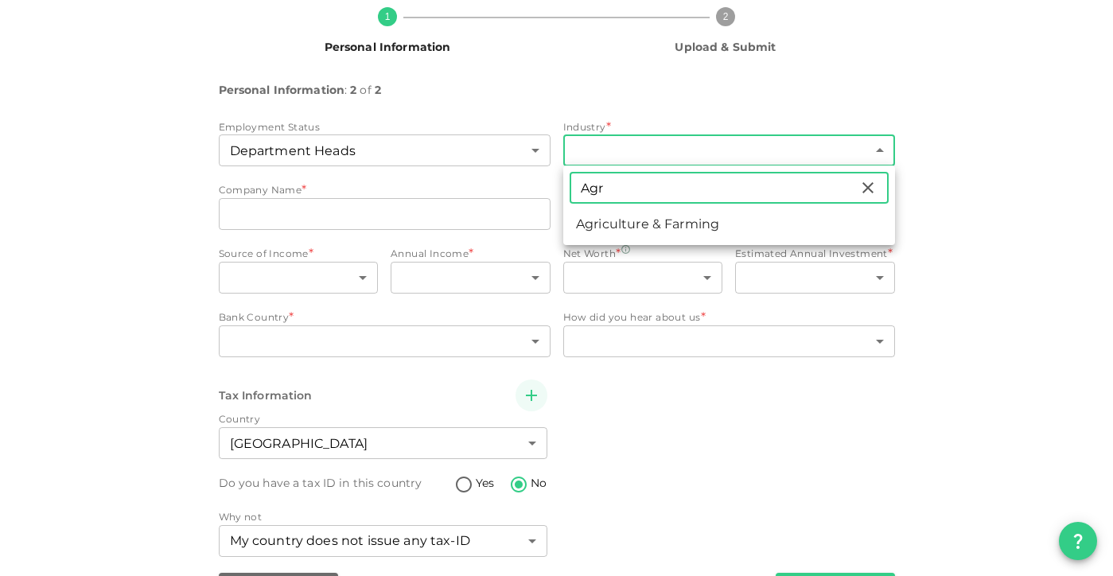
type input "Agr"
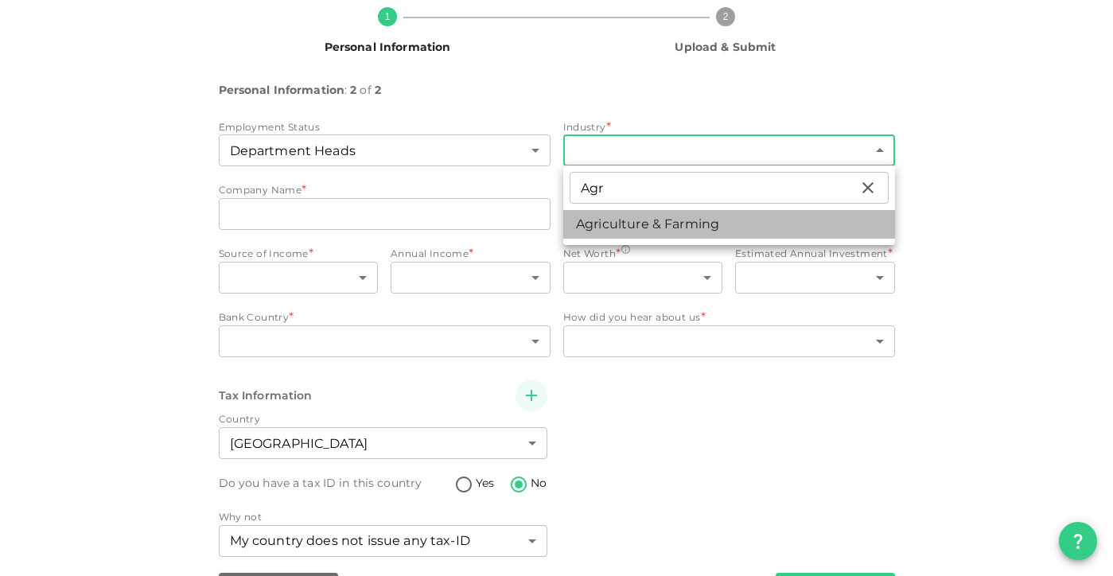
click at [604, 230] on li "Agriculture & Farming" at bounding box center [729, 224] width 332 height 29
type input "14"
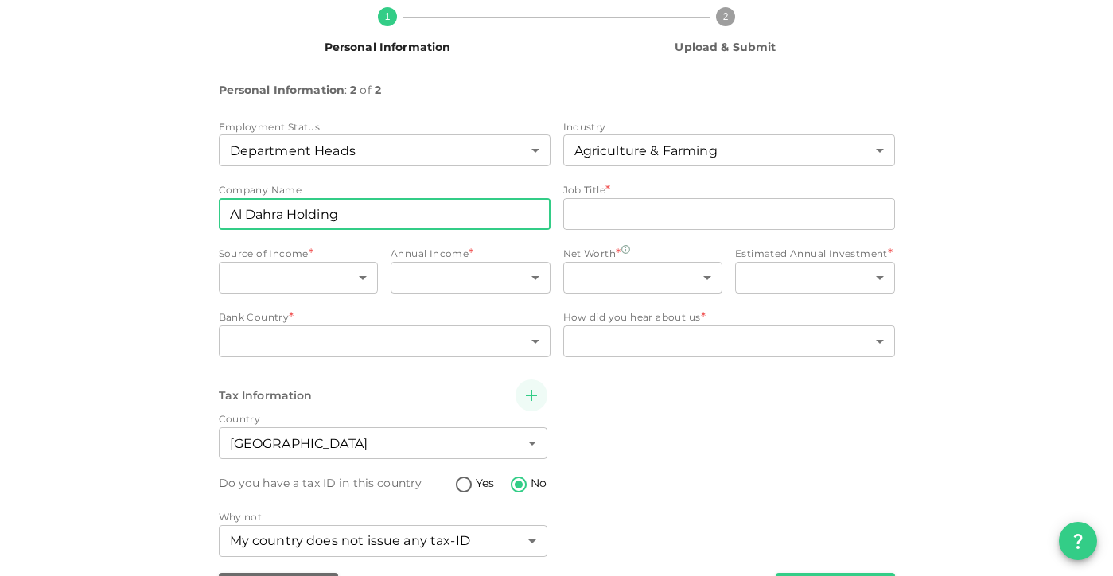
type input "Al Dahra Holding"
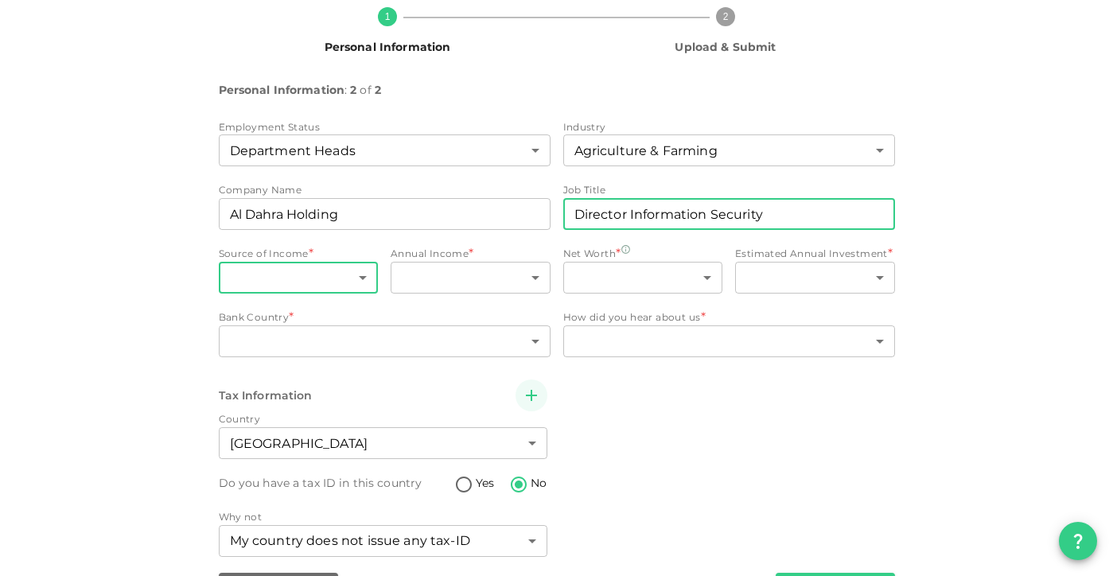
type input "Director Information Security"
click at [313, 262] on body "KSA Global [EMAIL_ADDRESS][DOMAIN_NAME] 🚀 Get 2% Cashback! Complete your sign-u…" at bounding box center [556, 288] width 1113 height 576
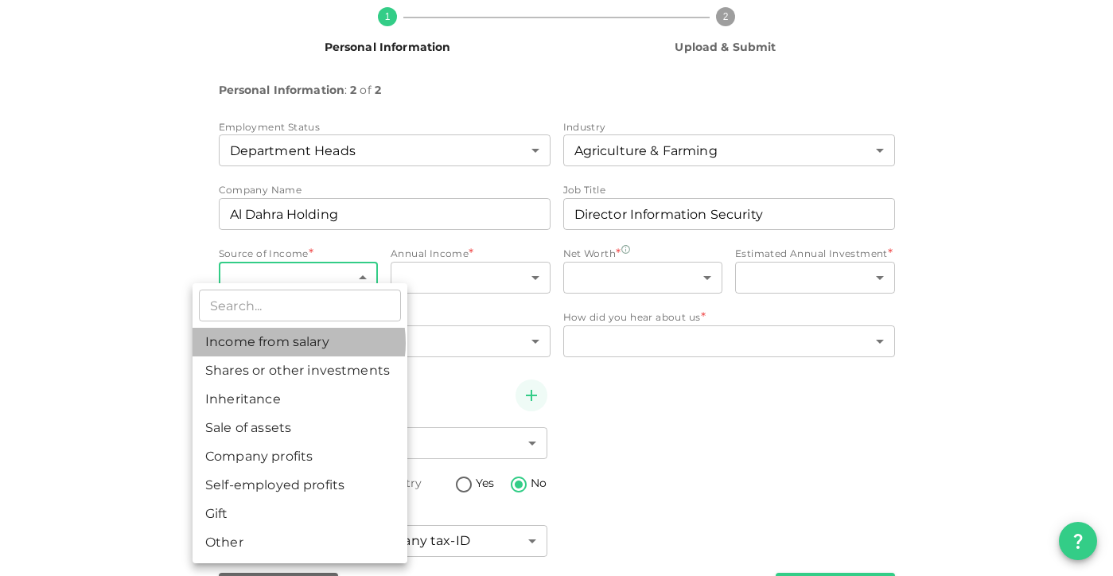
click at [288, 343] on li "Income from salary" at bounding box center [299, 342] width 215 height 29
type input "1"
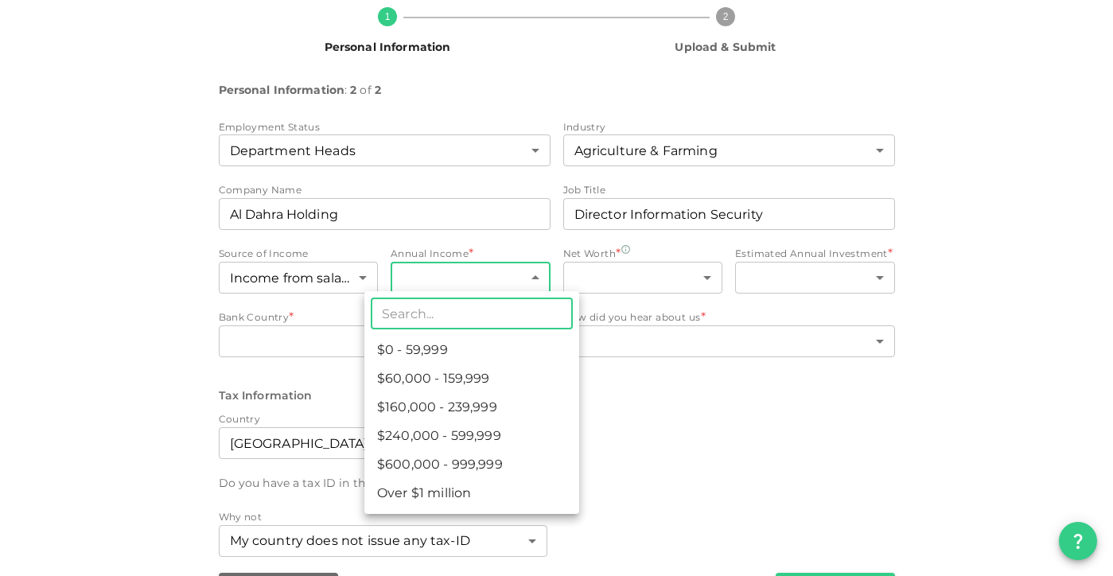
click at [488, 271] on body "KSA Global [EMAIL_ADDRESS][DOMAIN_NAME] 🚀 Get 2% Cashback! Complete your sign-u…" at bounding box center [556, 288] width 1113 height 576
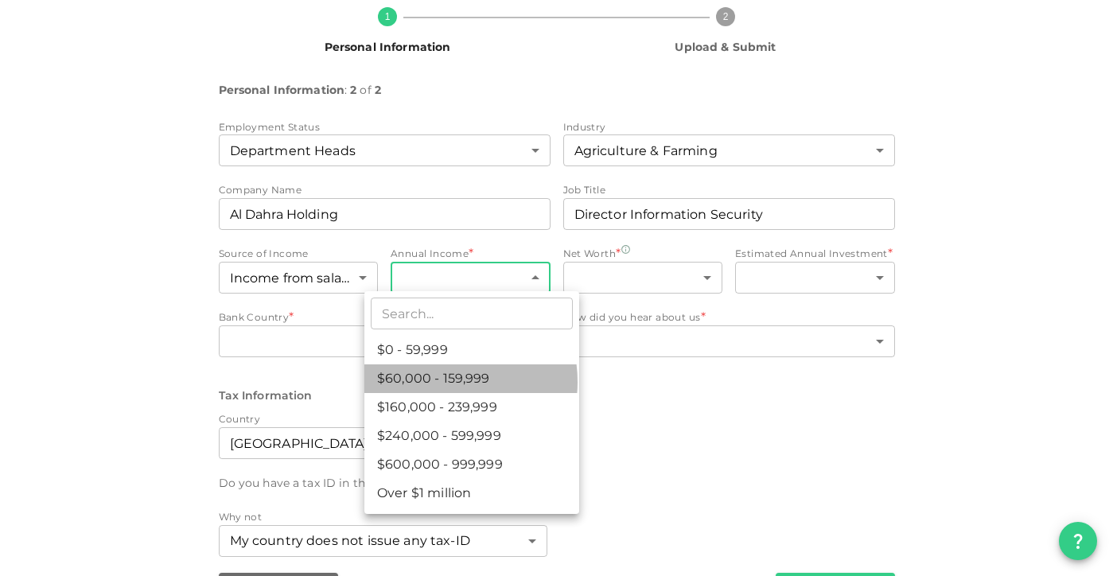
click at [434, 382] on li "$60,000 - 159,999" at bounding box center [471, 378] width 215 height 29
type input "2"
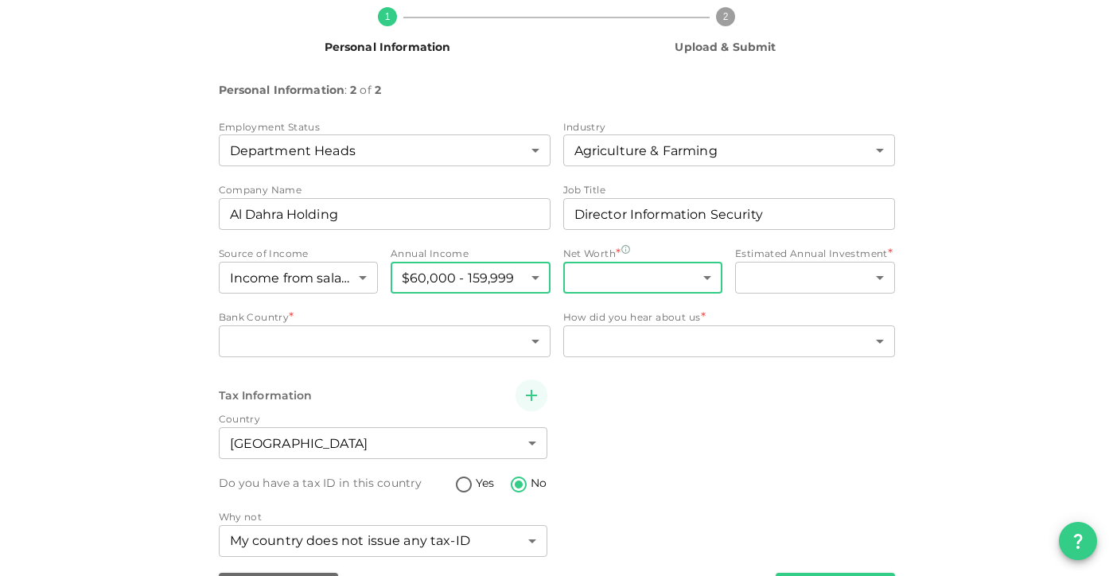
click at [652, 274] on body "KSA Global [EMAIL_ADDRESS][DOMAIN_NAME] 🚀 Get 2% Cashback! Complete your sign-u…" at bounding box center [556, 288] width 1113 height 576
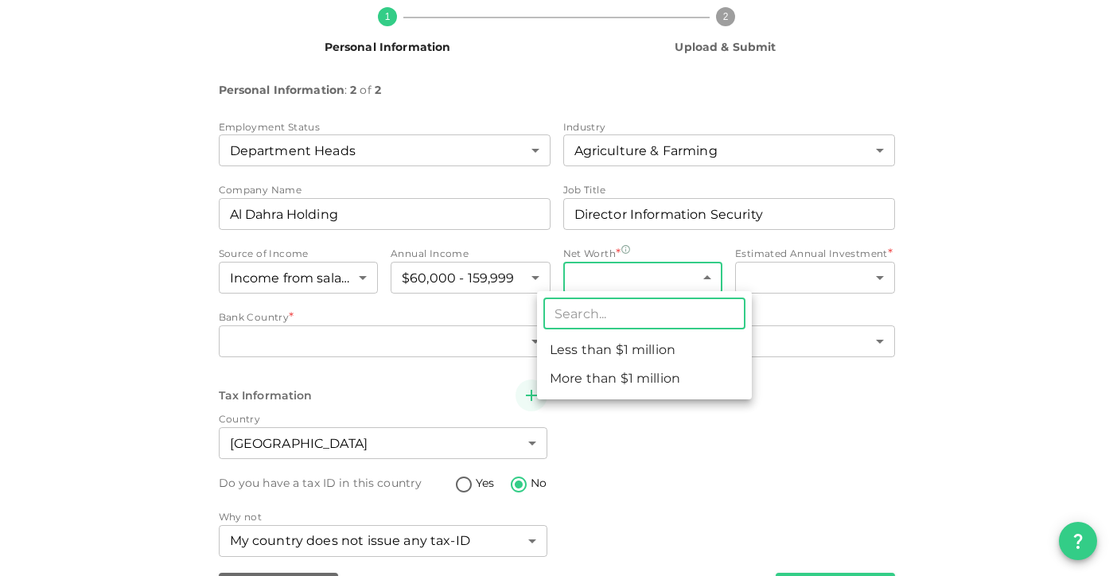
click at [616, 351] on li "Less than $1 million" at bounding box center [644, 350] width 215 height 29
type input "1"
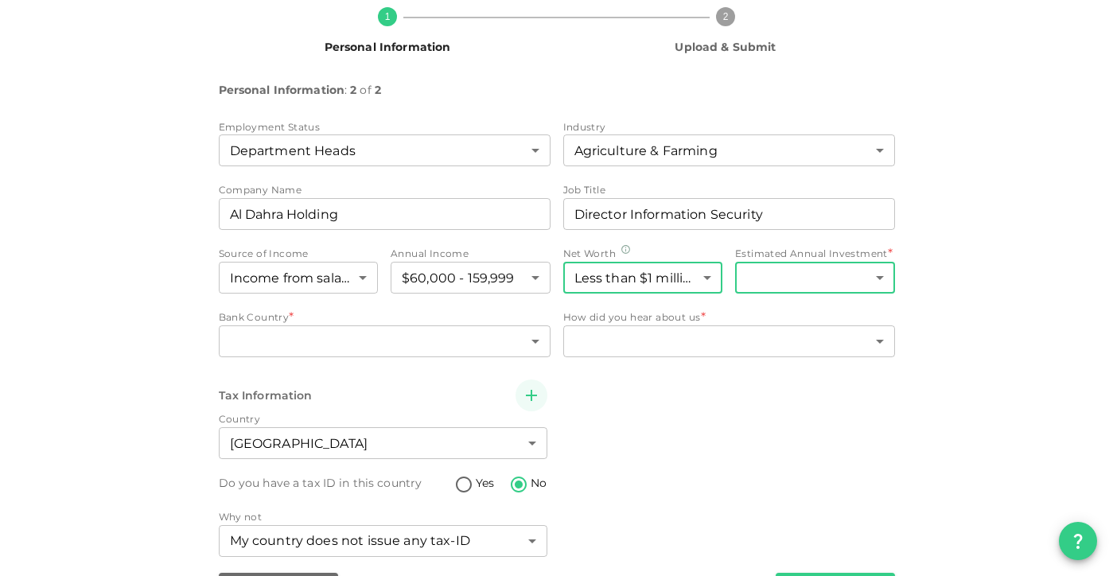
click at [816, 262] on body "KSA Global [EMAIL_ADDRESS][DOMAIN_NAME] 🚀 Get 2% Cashback! Complete your sign-u…" at bounding box center [556, 288] width 1113 height 576
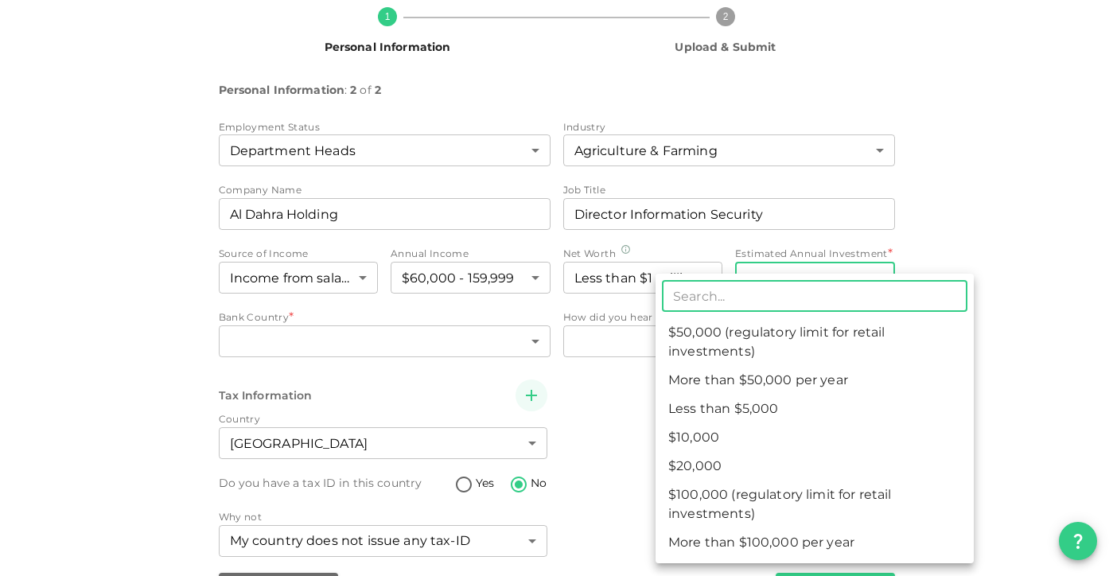
click at [711, 433] on li "$10,000" at bounding box center [814, 437] width 318 height 29
type input "2"
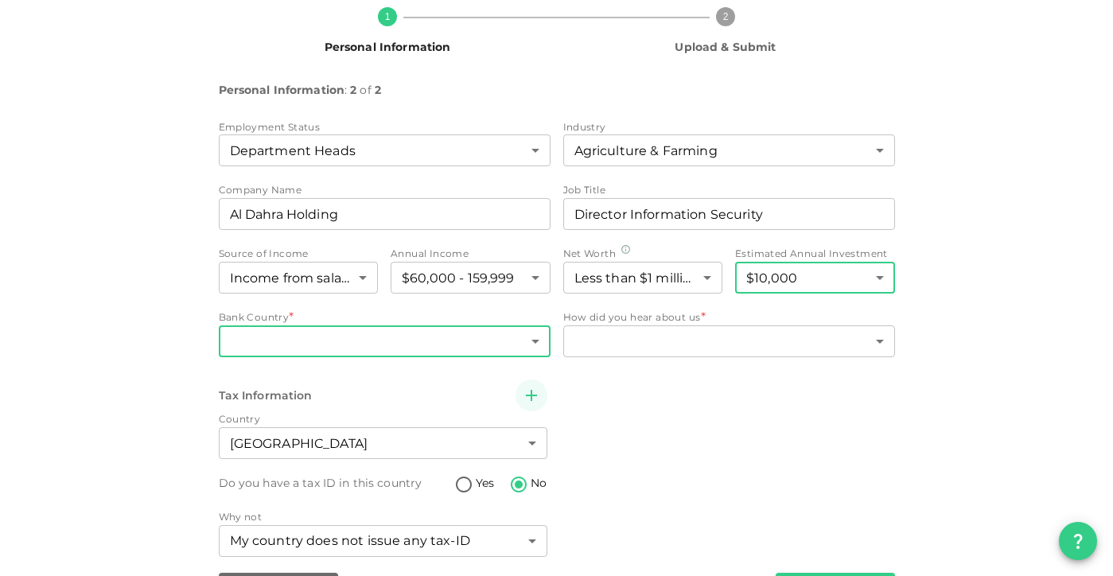
click at [384, 336] on body "KSA Global [EMAIL_ADDRESS][DOMAIN_NAME] 🚀 Get 2% Cashback! Complete your sign-u…" at bounding box center [556, 288] width 1113 height 576
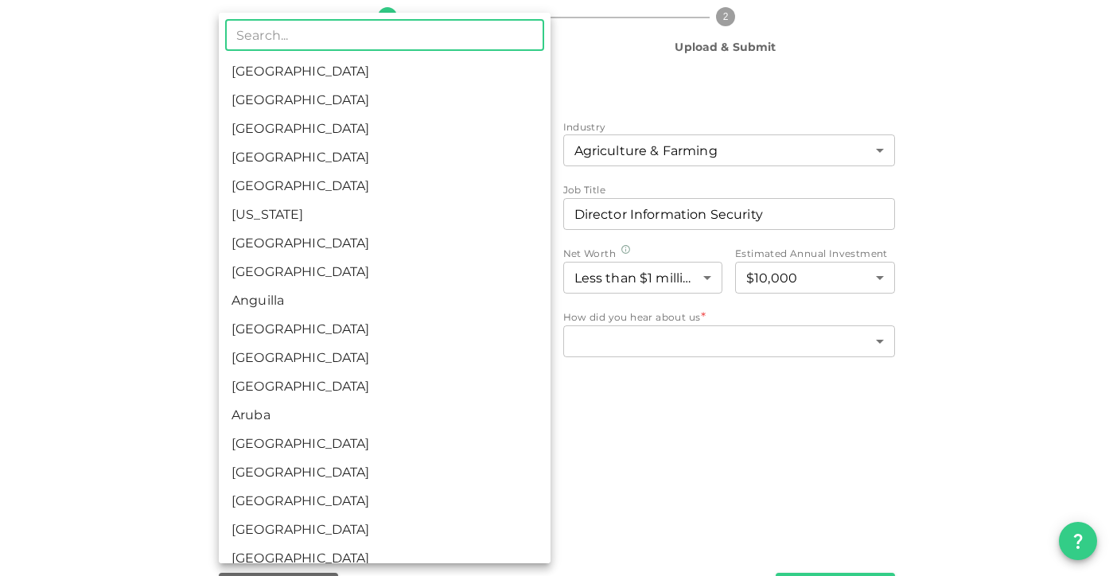
click at [294, 99] on li "[GEOGRAPHIC_DATA]" at bounding box center [385, 100] width 332 height 29
type input "2"
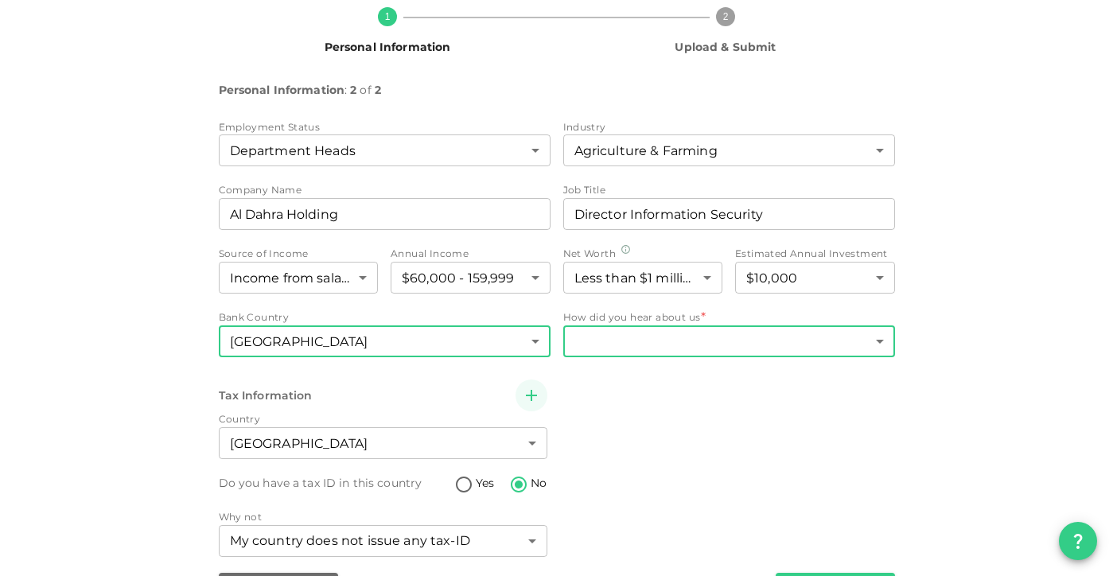
click at [628, 340] on body "KSA Global [EMAIL_ADDRESS][DOMAIN_NAME] 🚀 Get 2% Cashback! Complete your sign-u…" at bounding box center [556, 288] width 1113 height 576
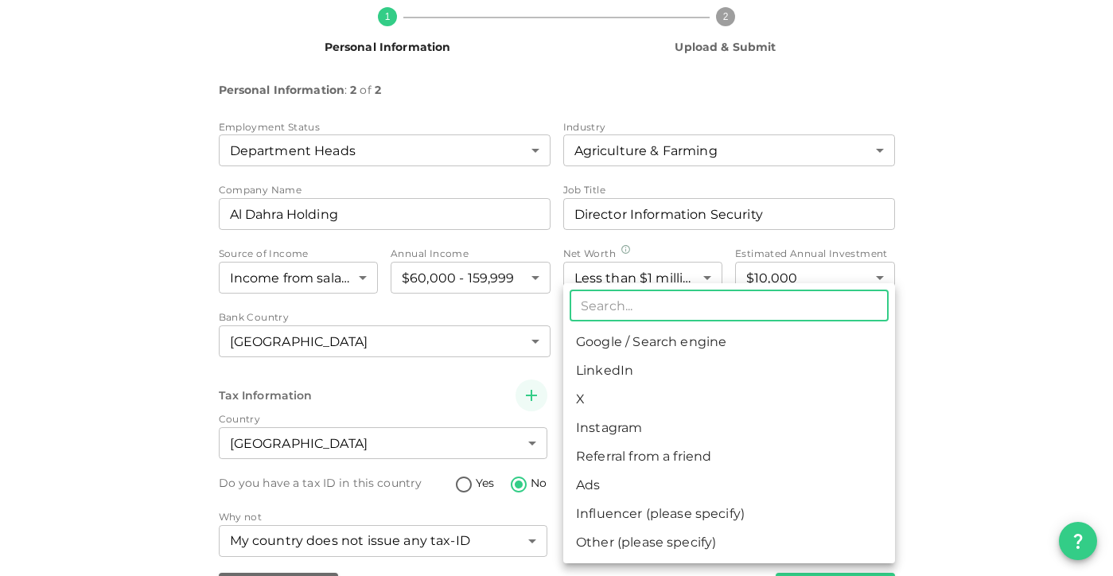
click at [613, 353] on li "Google / Search engine" at bounding box center [729, 342] width 332 height 29
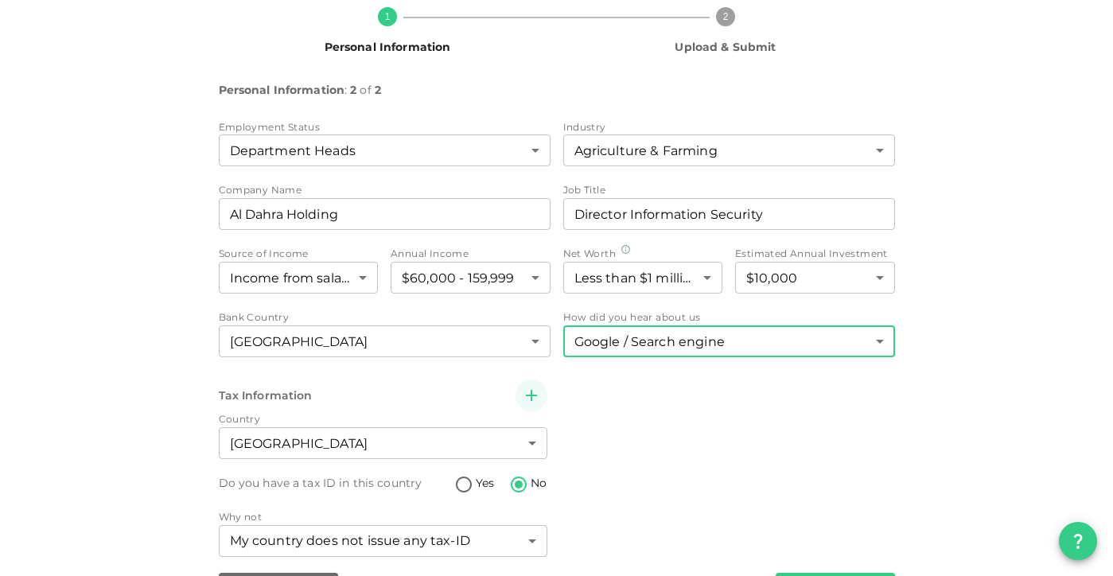
type input "1"
click at [751, 465] on div "Tax Information Country [GEOGRAPHIC_DATA] 2 ​ Do you have a tax ID in this coun…" at bounding box center [557, 469] width 676 height 181
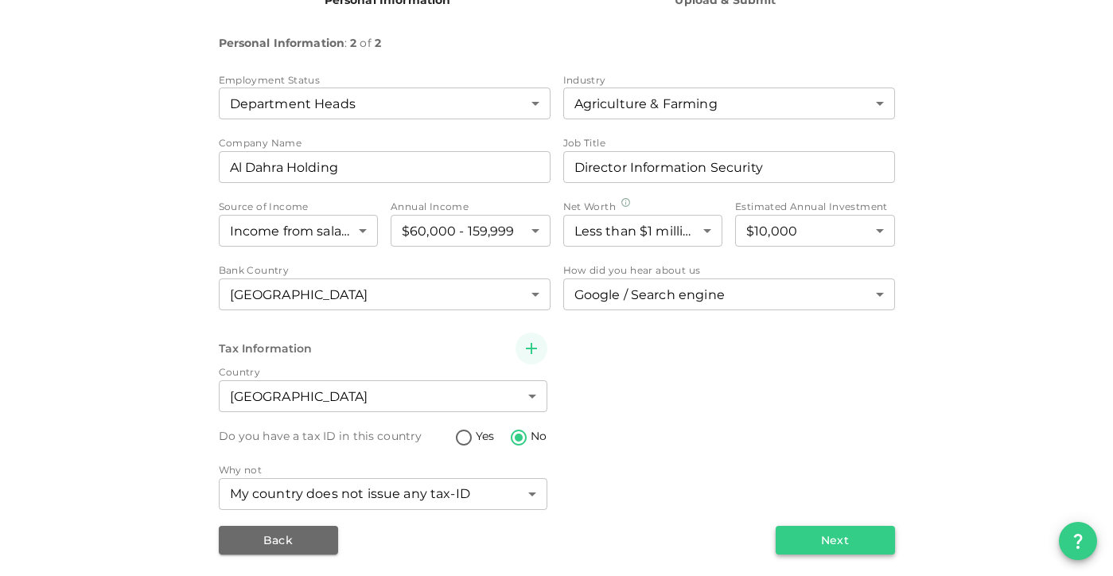
scroll to position [187, 0]
click at [849, 544] on button "Next" at bounding box center [835, 541] width 119 height 29
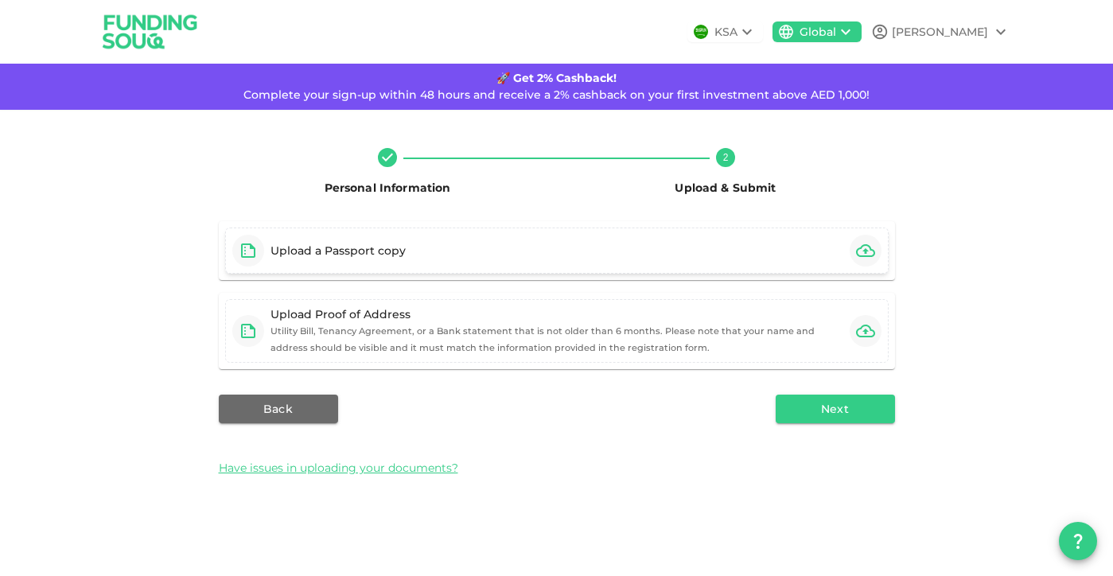
click at [358, 256] on div "Upload a Passport copy" at bounding box center [337, 251] width 135 height 16
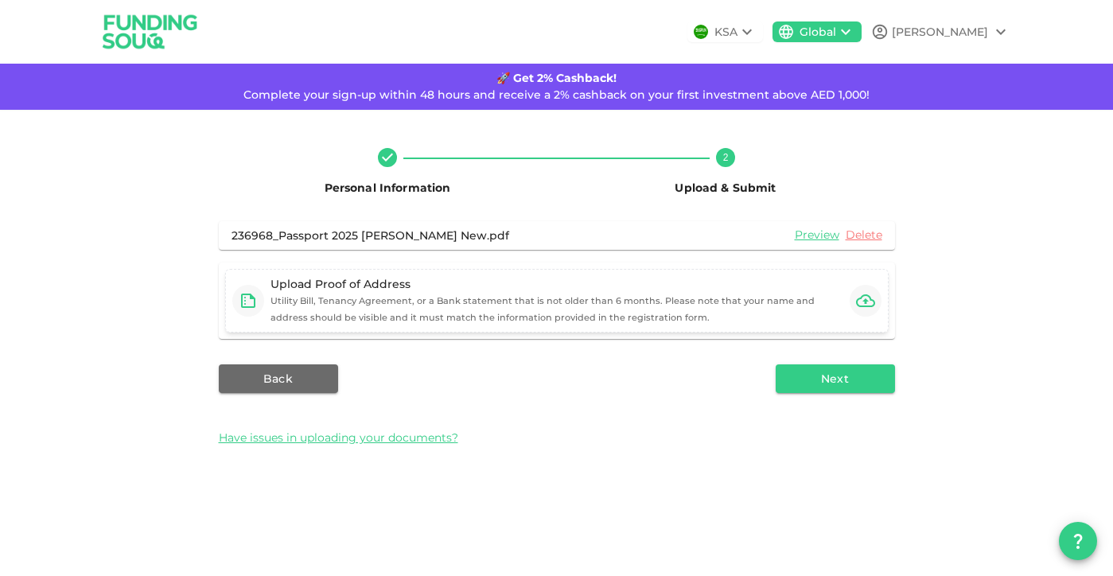
click at [573, 293] on div "Upload Proof of Address Utility Bill, Tenancy Agreement, or a Bank statement th…" at bounding box center [556, 300] width 573 height 49
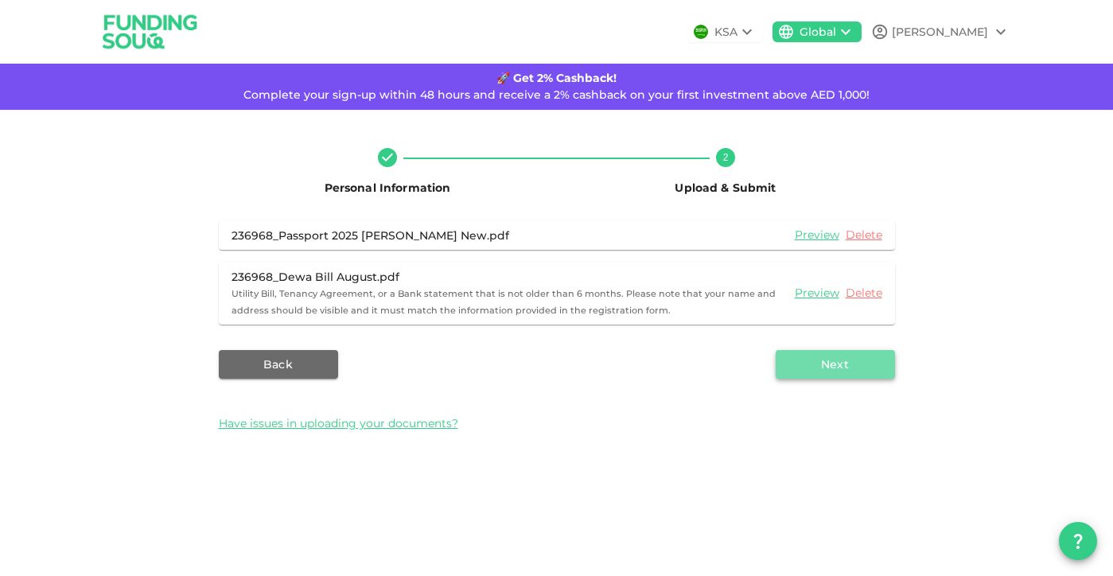
click at [843, 366] on button "Next" at bounding box center [835, 364] width 119 height 29
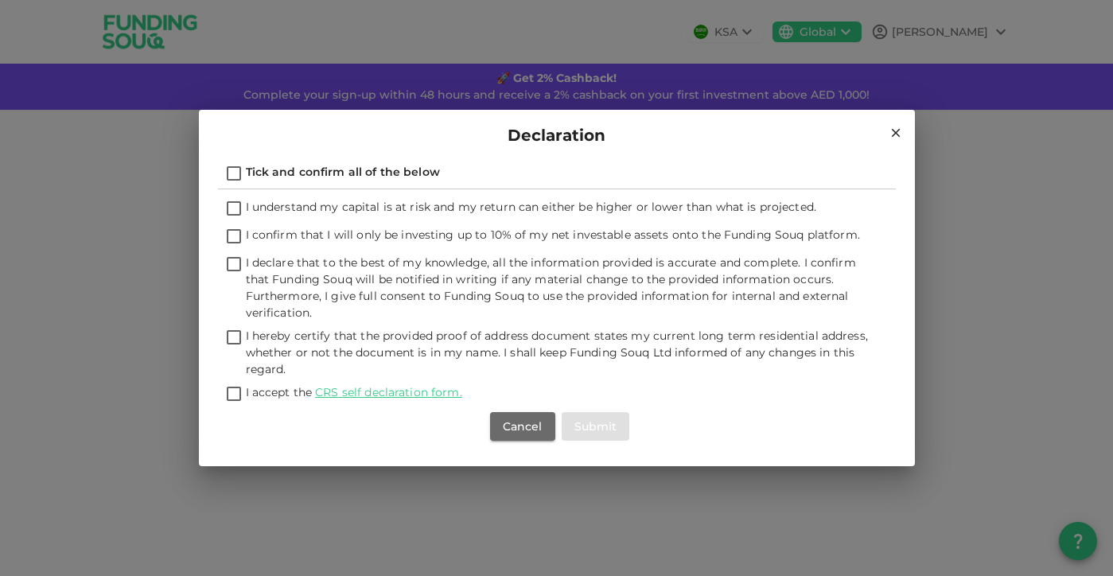
click at [234, 173] on input "Tick and confirm all of the below" at bounding box center [234, 174] width 24 height 21
checkbox input "true"
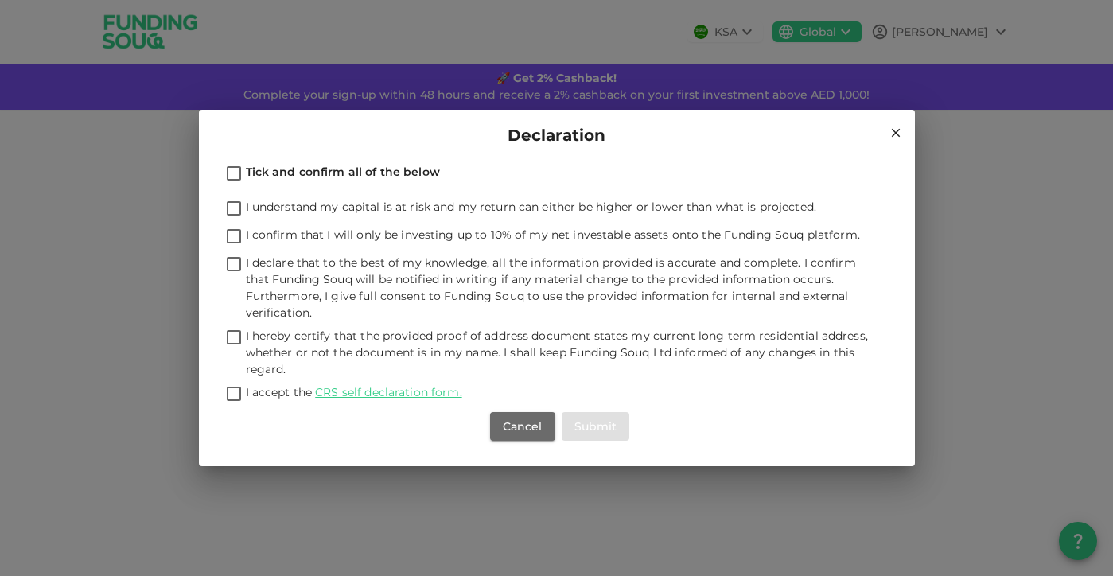
checkbox input "true"
click at [597, 430] on button "Submit" at bounding box center [596, 426] width 68 height 29
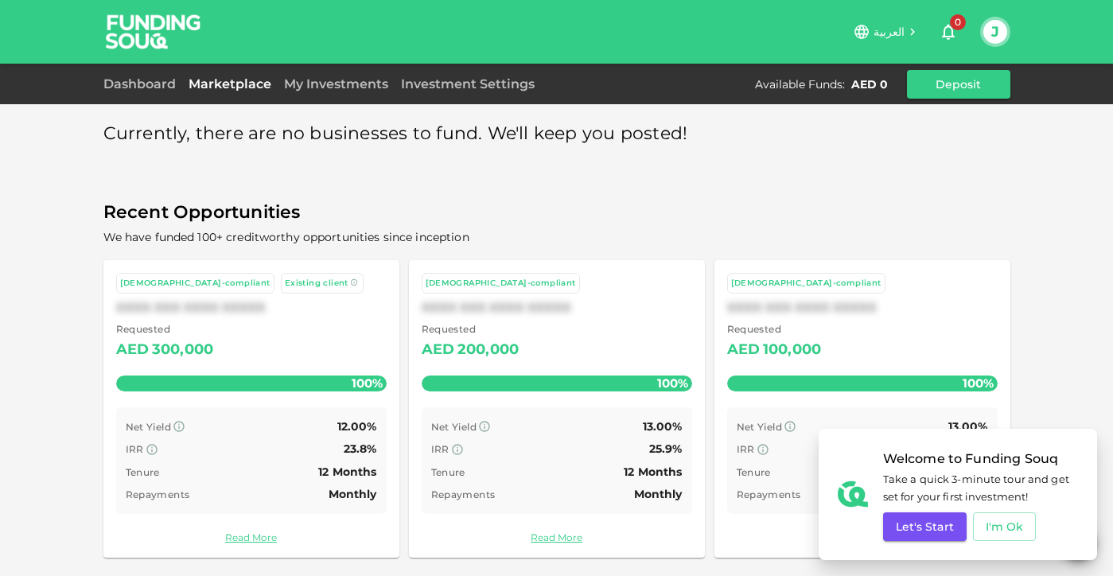
scroll to position [8, 0]
click at [1001, 526] on button "I'm Ok" at bounding box center [1005, 526] width 64 height 29
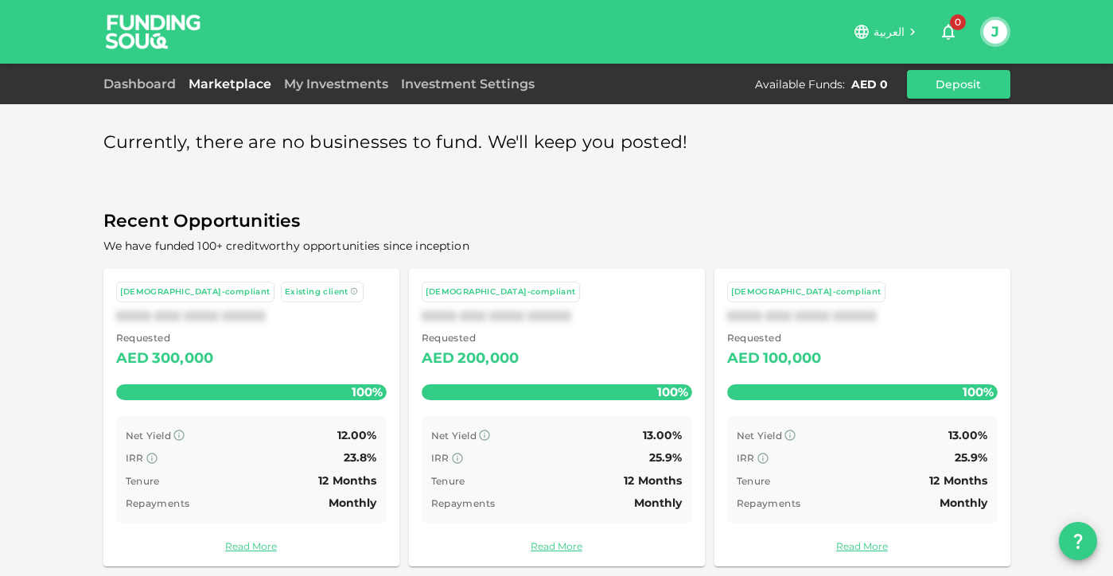
scroll to position [0, 0]
click at [134, 86] on link "Dashboard" at bounding box center [142, 83] width 79 height 15
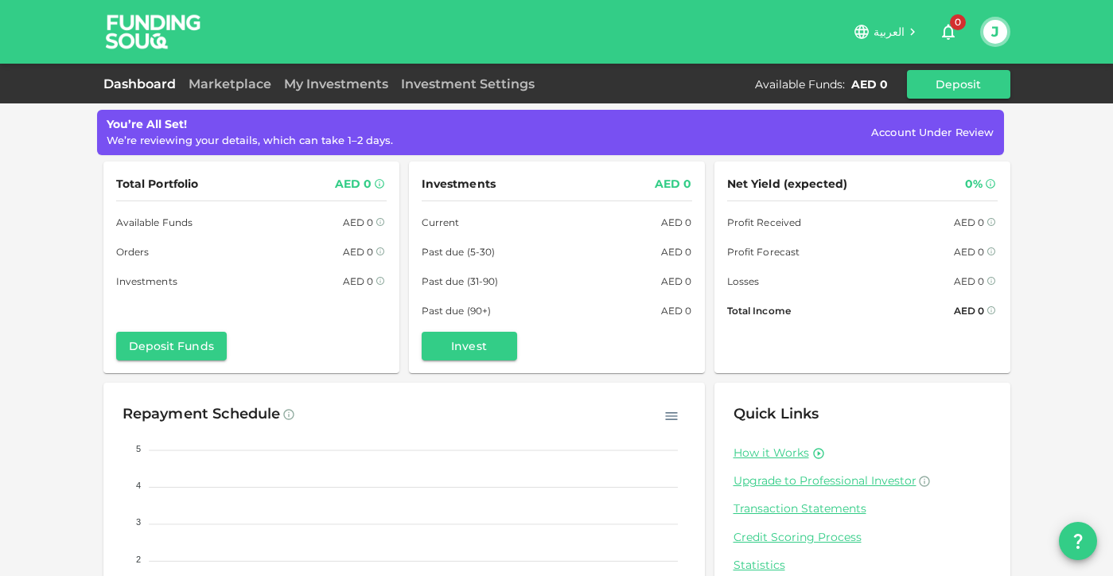
click at [56, 303] on div "You’re All Set! We’re reviewing your details, which can take 1–2 days. Account …" at bounding box center [556, 360] width 1113 height 721
click at [231, 84] on link "Marketplace" at bounding box center [229, 83] width 95 height 15
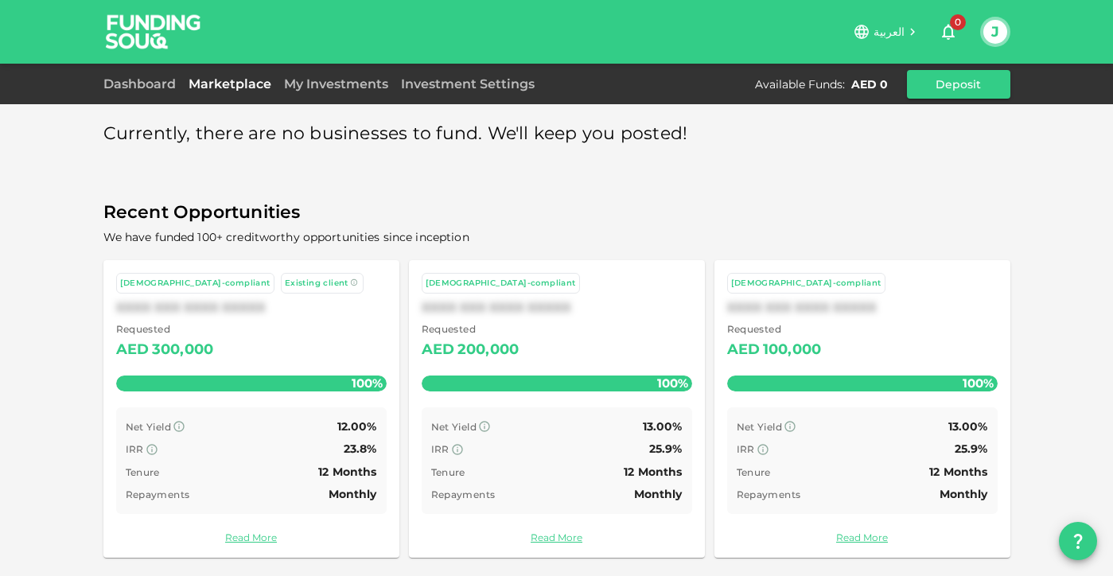
scroll to position [8, 0]
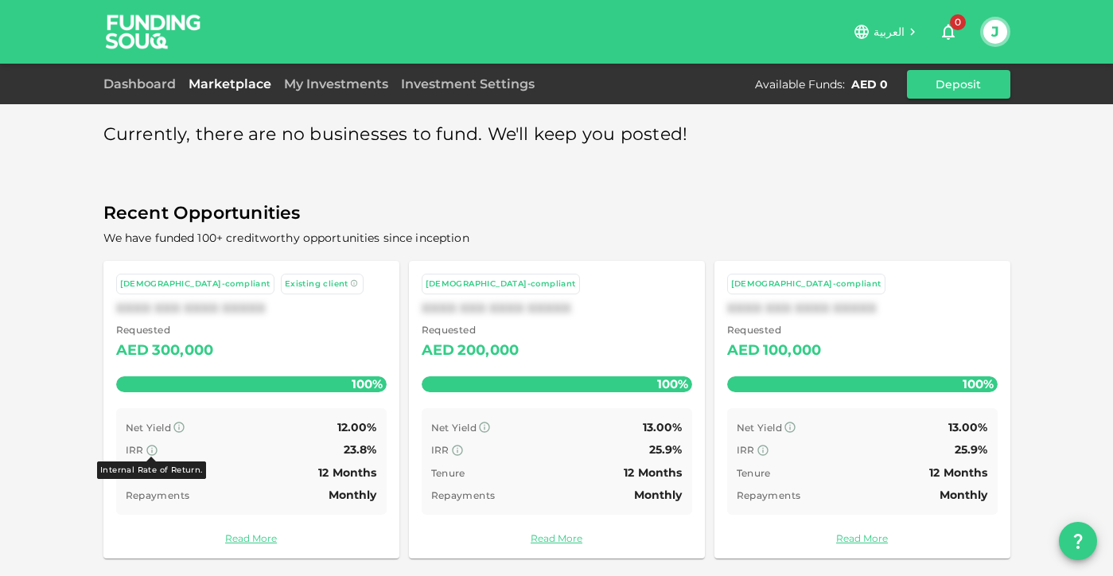
click at [154, 445] on icon at bounding box center [152, 450] width 13 height 13
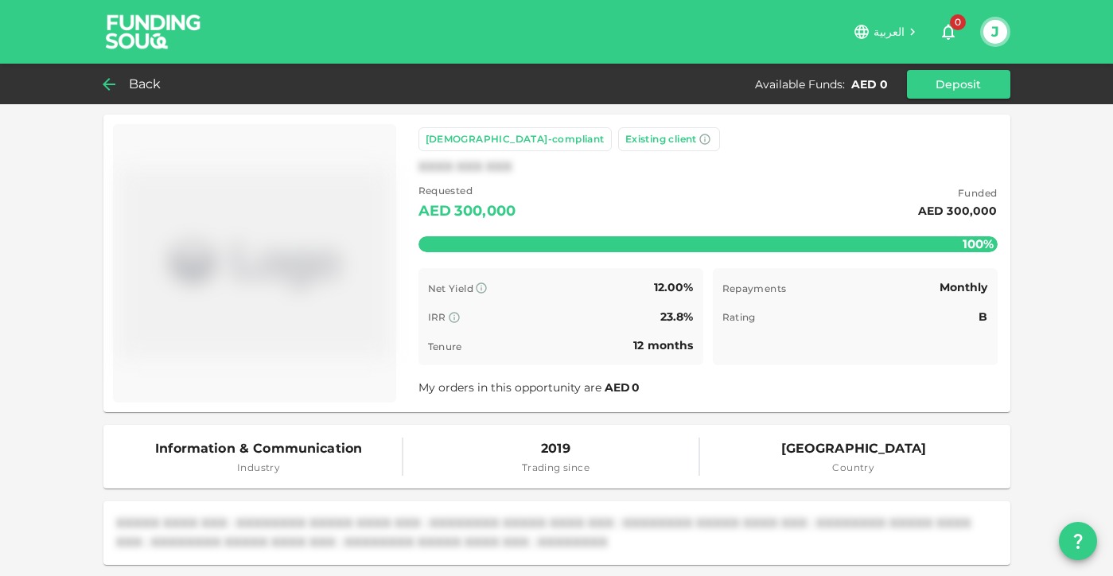
click at [119, 89] on div "Back" at bounding box center [135, 84] width 64 height 22
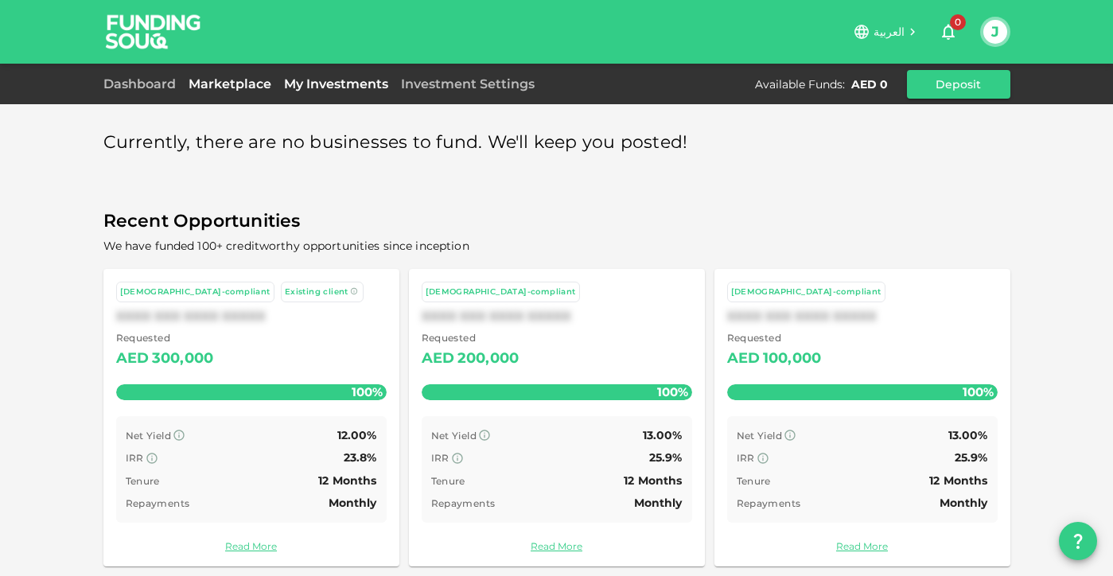
click at [348, 90] on link "My Investments" at bounding box center [336, 83] width 117 height 15
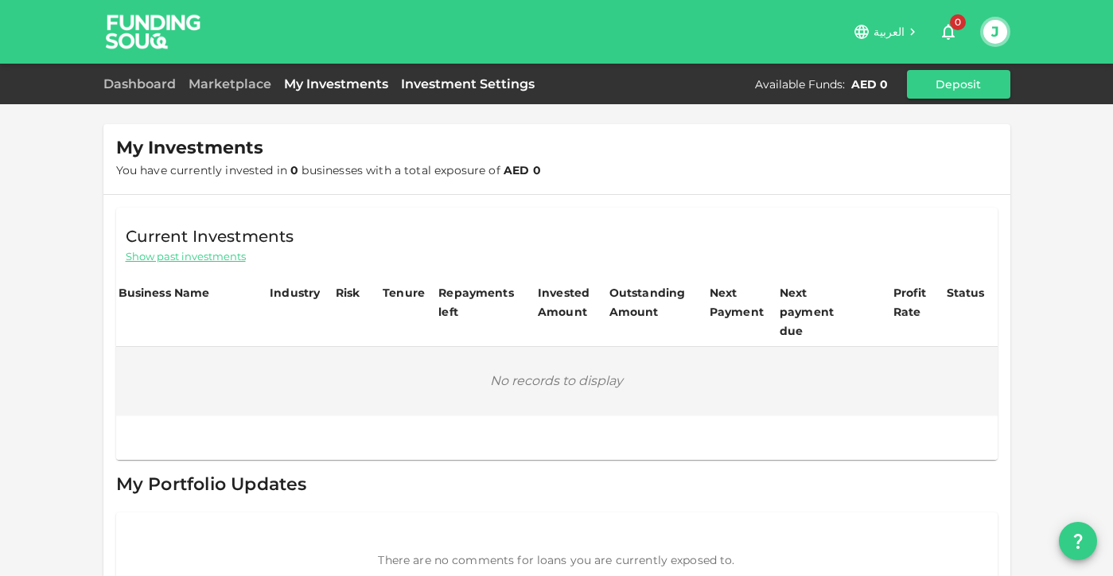
click at [441, 87] on link "Investment Settings" at bounding box center [468, 83] width 146 height 15
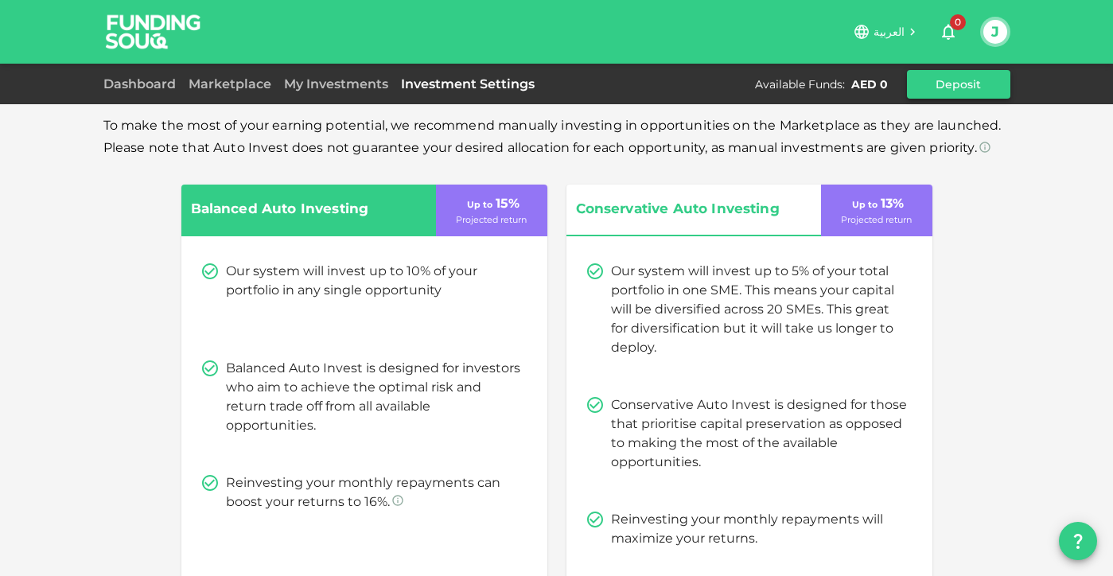
click at [950, 87] on button "Deposit" at bounding box center [958, 84] width 103 height 29
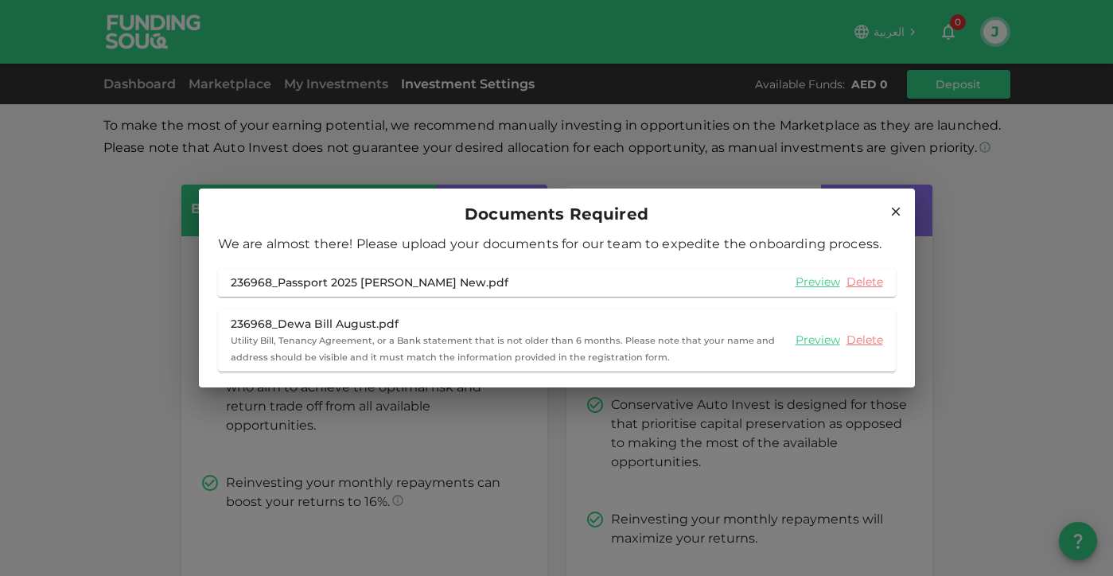
click at [896, 206] on icon at bounding box center [895, 211] width 14 height 14
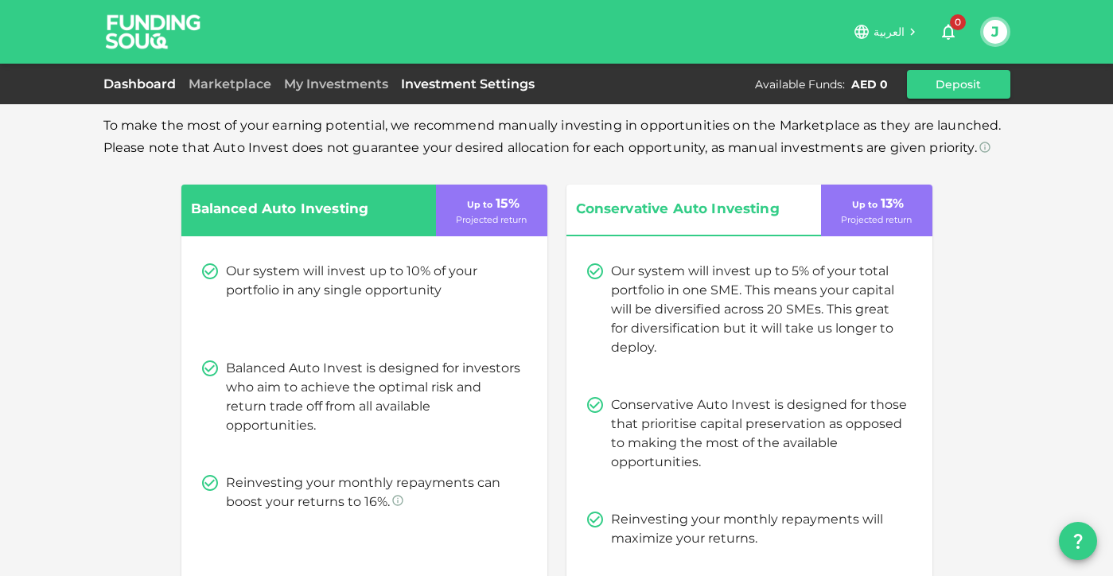
click at [140, 78] on link "Dashboard" at bounding box center [142, 83] width 79 height 15
